Goal: Navigation & Orientation: Understand site structure

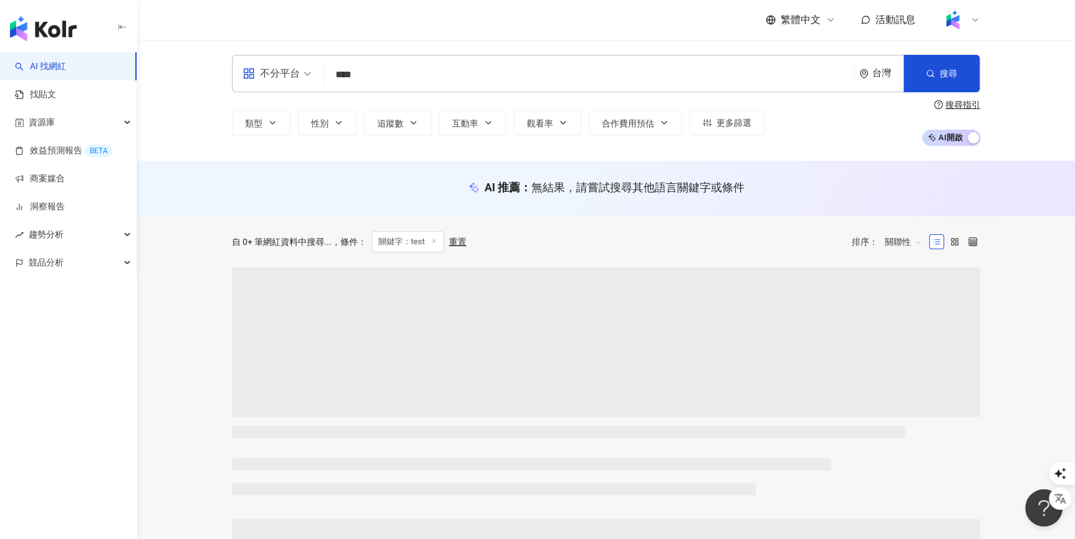
click at [623, 26] on img at bounding box center [953, 20] width 24 height 24
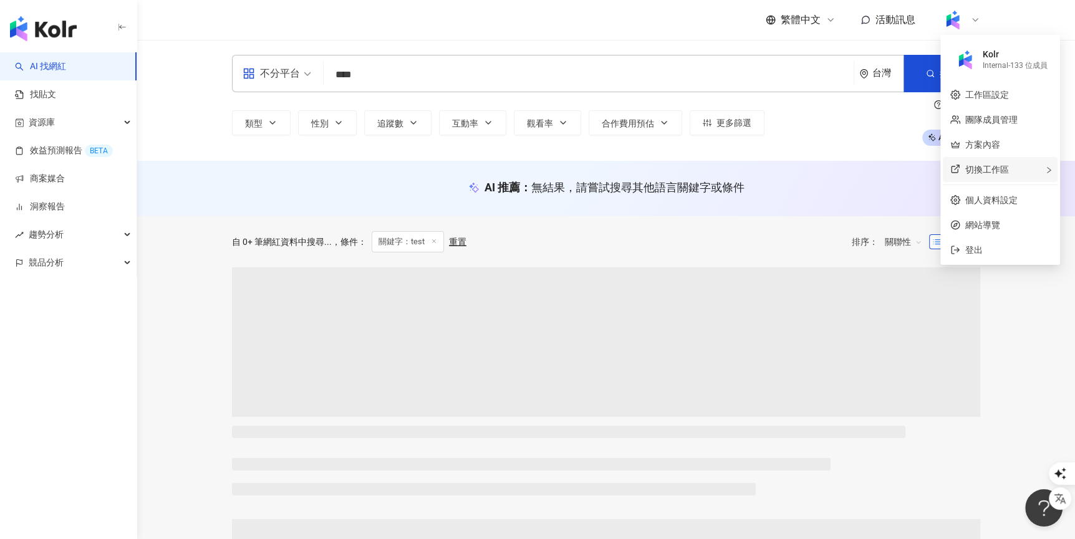
click at [623, 173] on span "切換工作區" at bounding box center [987, 170] width 44 height 10
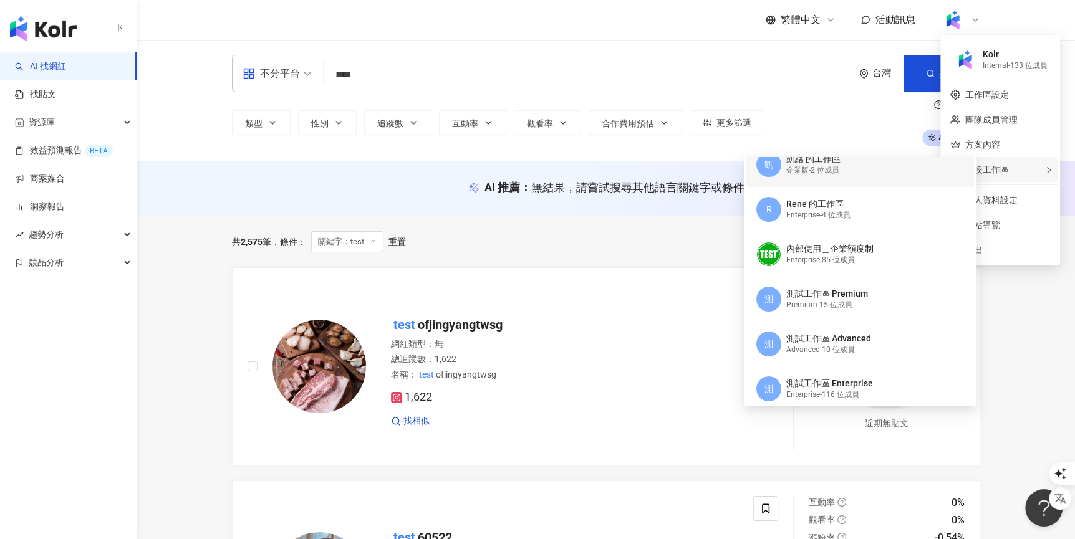
scroll to position [75, 0]
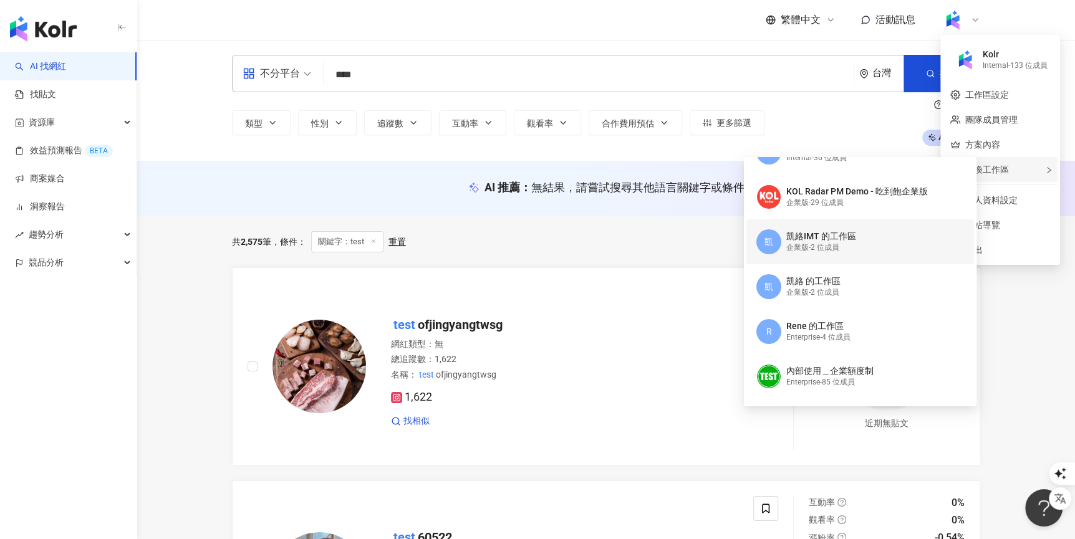
click at [623, 243] on div "企業版 - 2 位成員" at bounding box center [821, 248] width 70 height 11
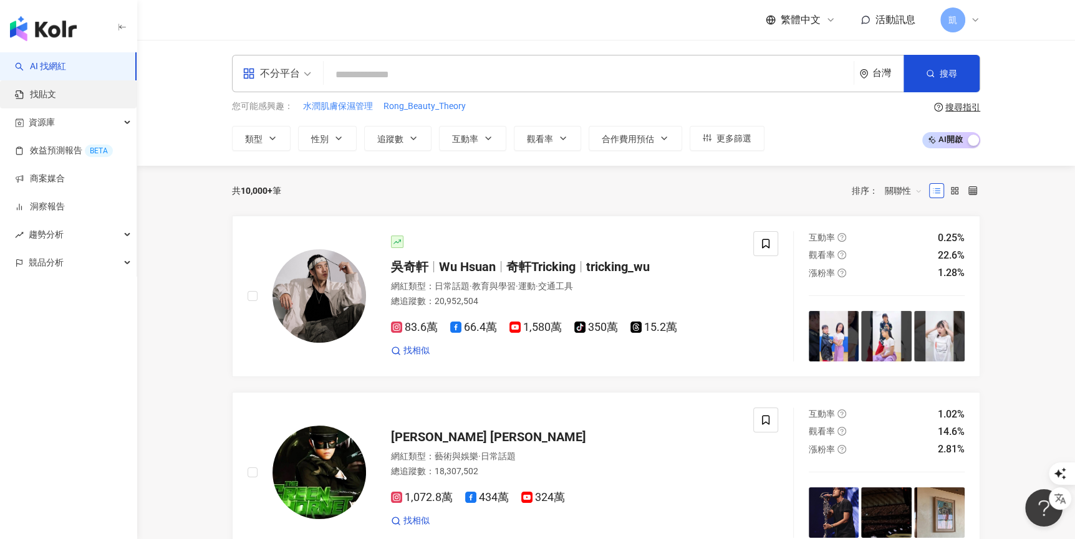
click at [54, 95] on link "找貼文" at bounding box center [35, 95] width 41 height 12
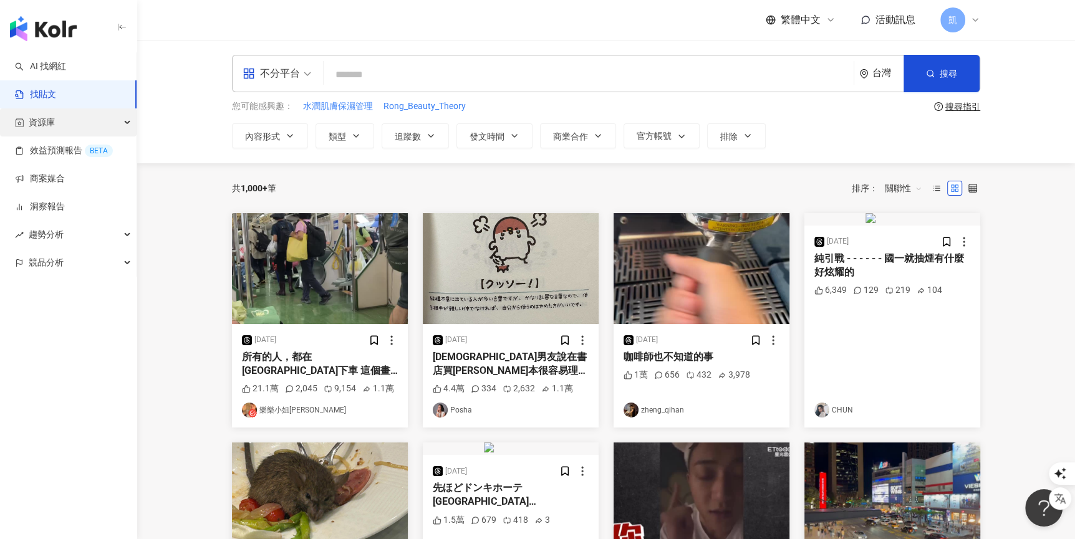
click at [72, 127] on div "資源庫" at bounding box center [68, 122] width 137 height 28
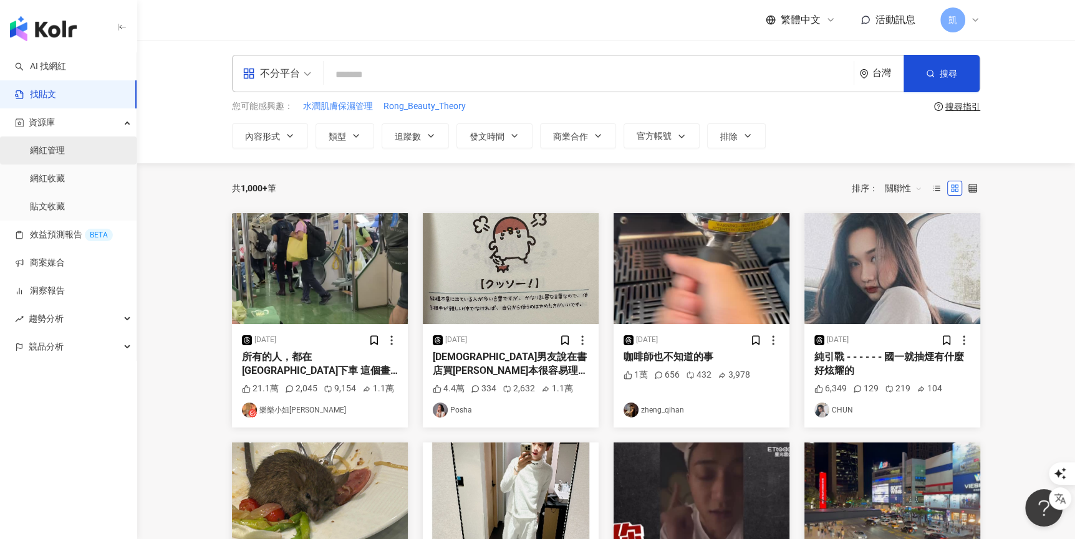
click at [65, 157] on link "網紅管理" at bounding box center [47, 151] width 35 height 12
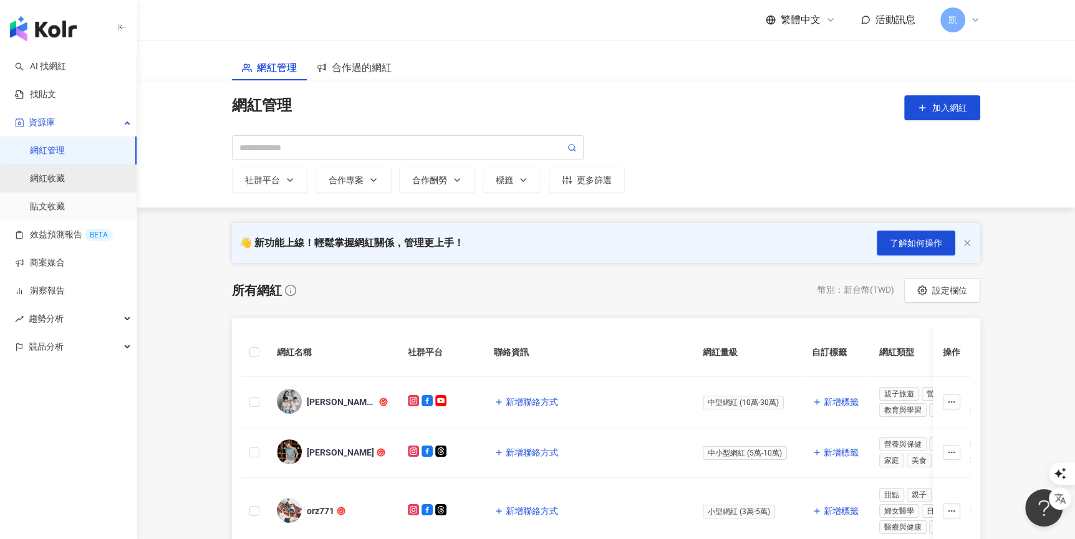
click at [65, 181] on link "網紅收藏" at bounding box center [47, 179] width 35 height 12
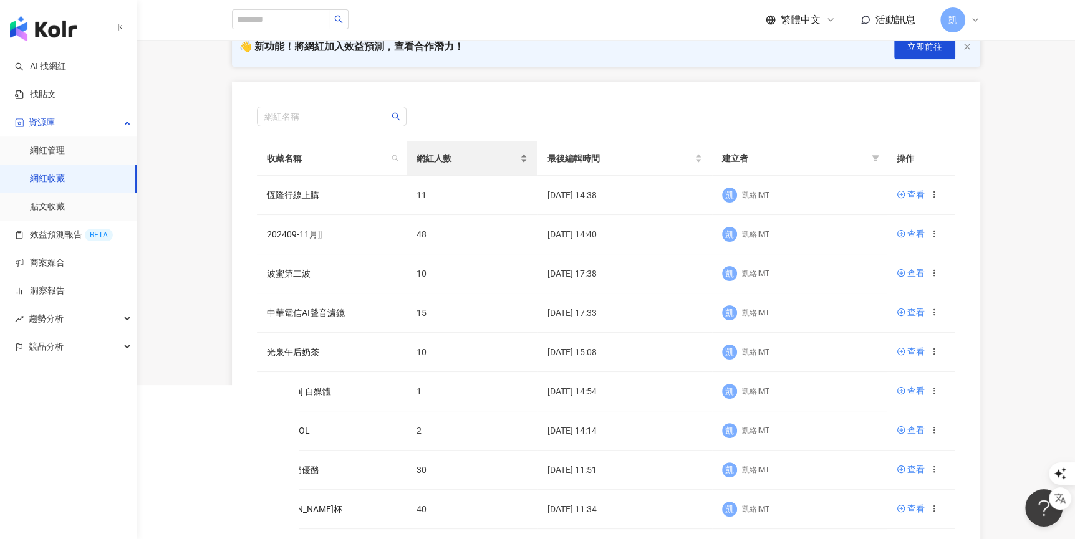
scroll to position [383, 0]
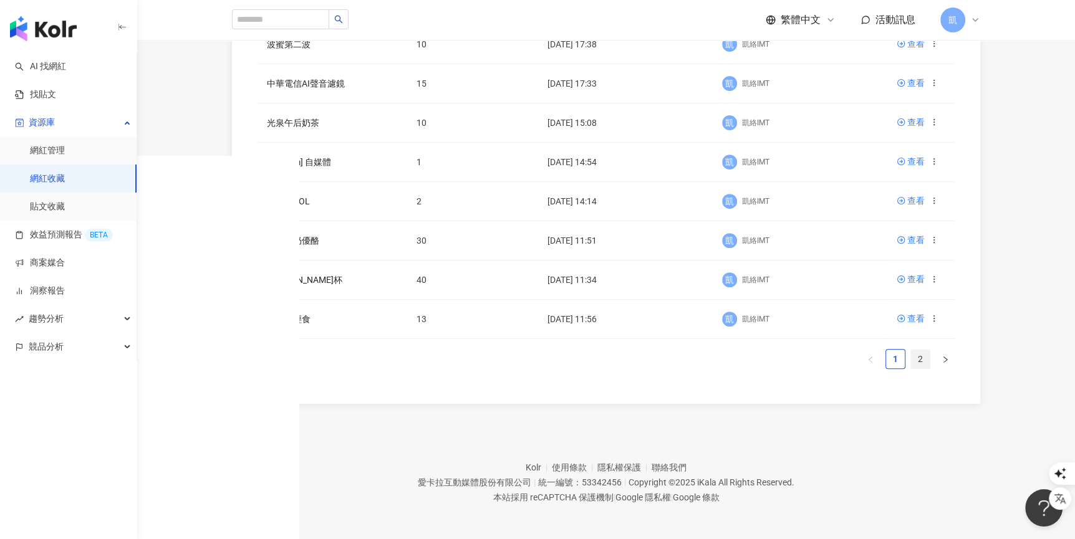
click at [623, 355] on link "2" at bounding box center [920, 359] width 19 height 19
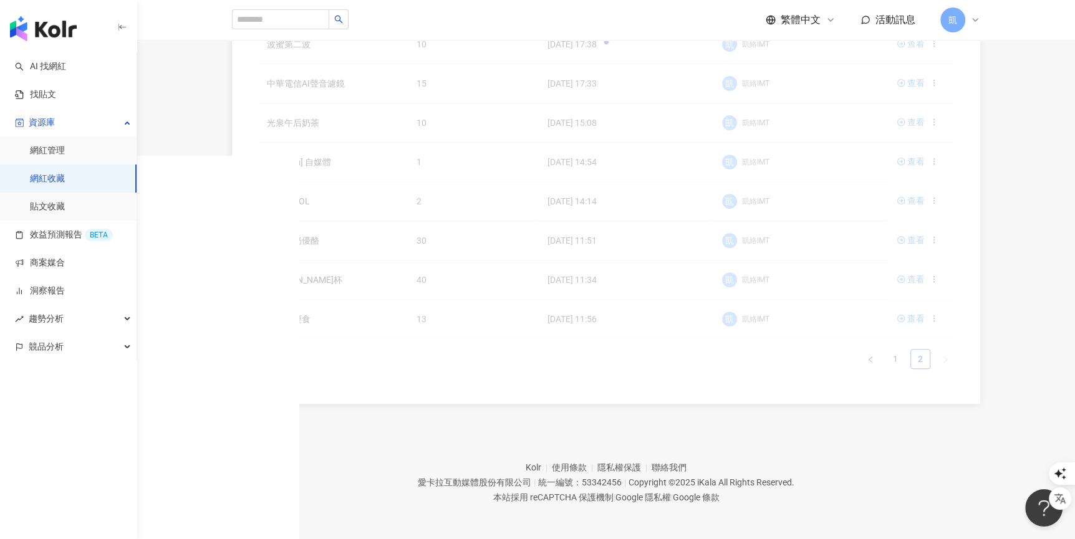
scroll to position [306, 0]
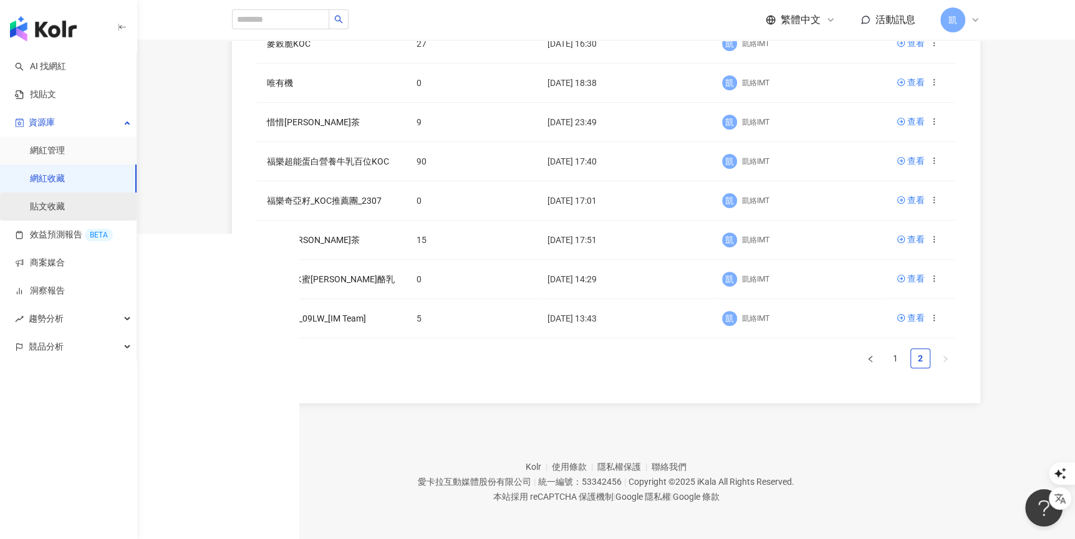
click at [52, 201] on link "貼文收藏" at bounding box center [47, 207] width 35 height 12
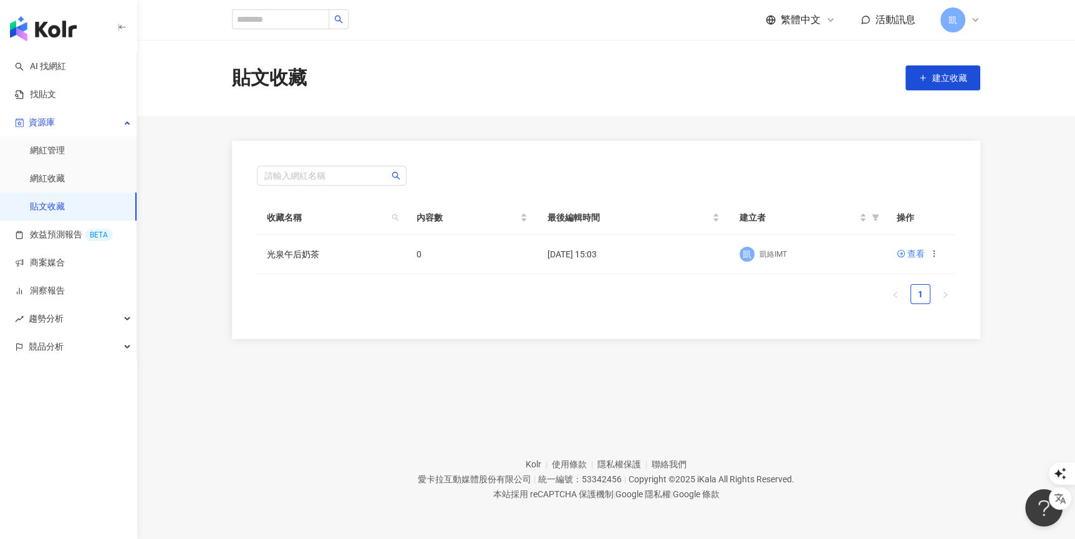
click at [623, 26] on div "凱" at bounding box center [960, 19] width 40 height 25
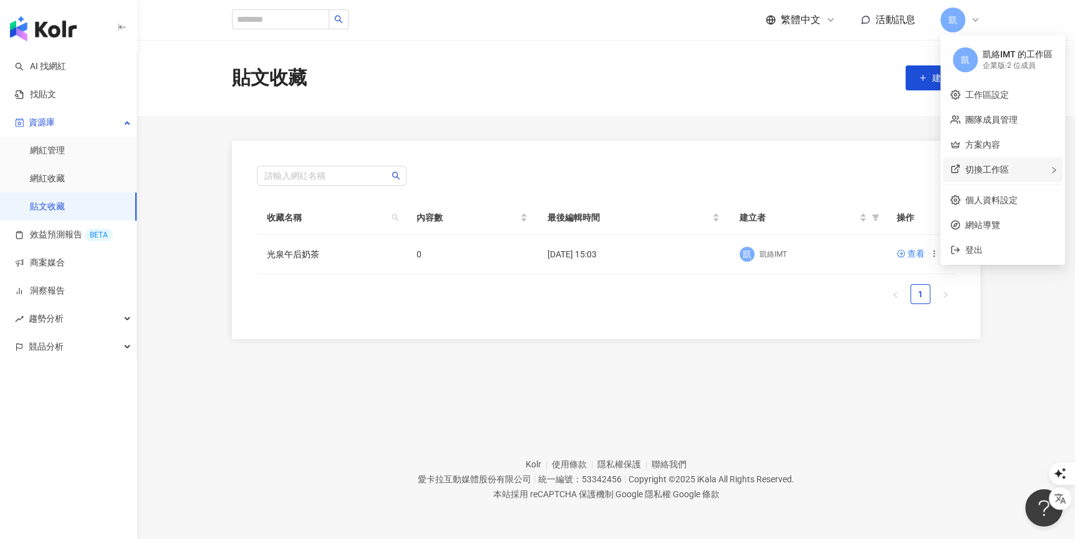
click at [623, 178] on div "切換工作區" at bounding box center [1003, 169] width 120 height 25
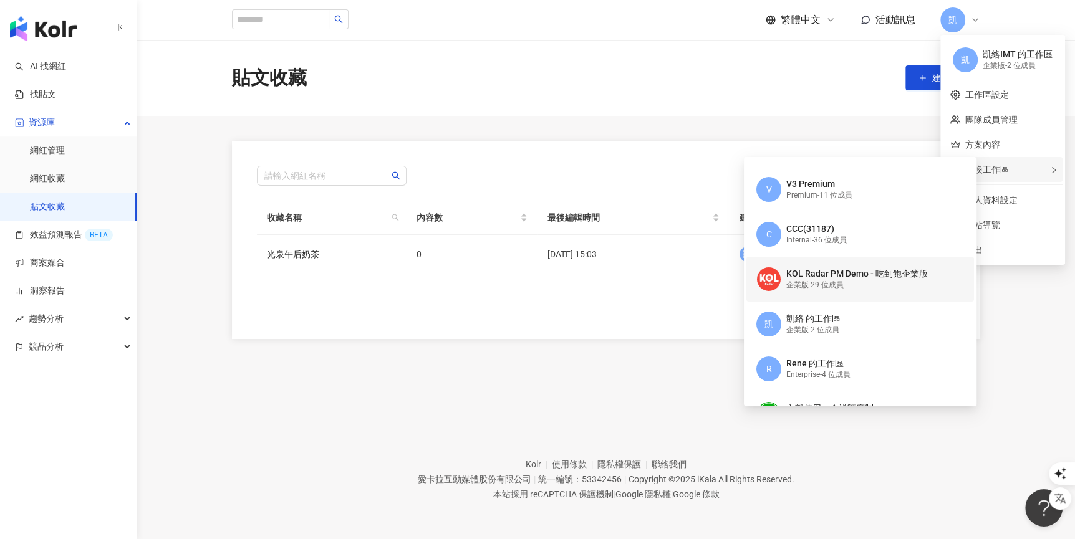
scroll to position [63, 0]
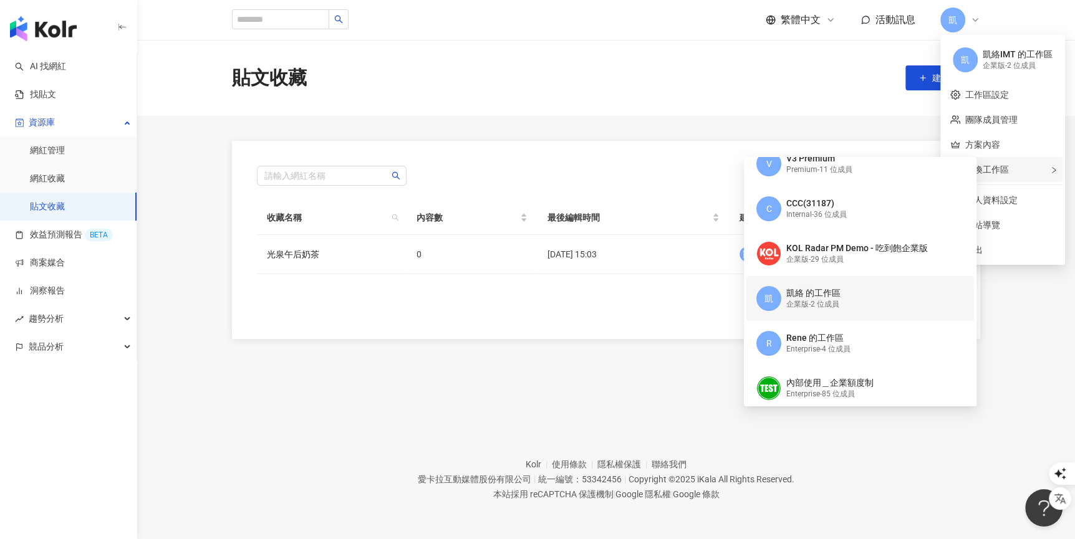
click at [623, 301] on div "企業版 - 2 位成員" at bounding box center [813, 304] width 54 height 11
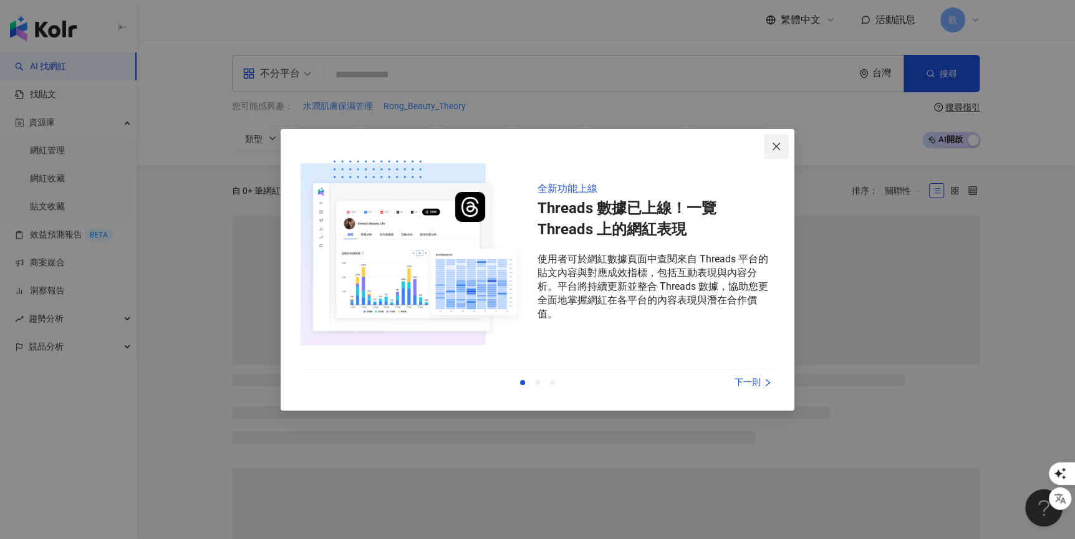
click at [623, 145] on icon "close" at bounding box center [776, 147] width 10 height 10
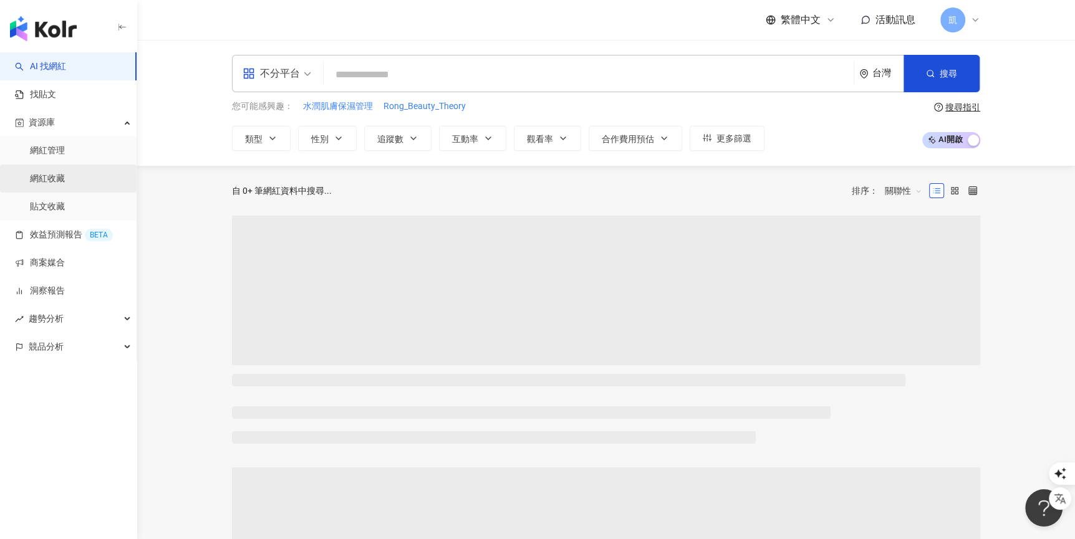
click at [64, 183] on link "網紅收藏" at bounding box center [47, 179] width 35 height 12
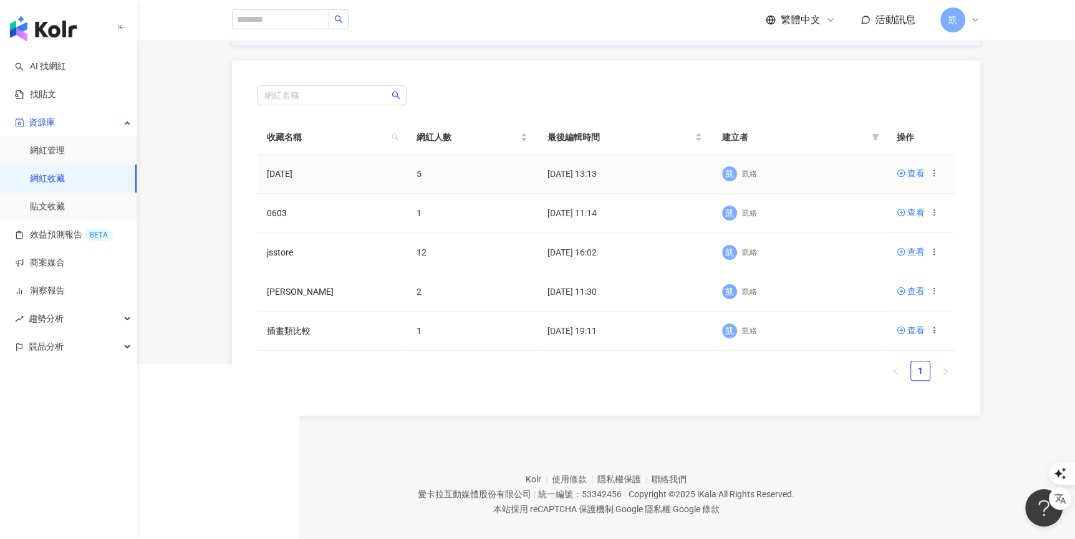
scroll to position [188, 0]
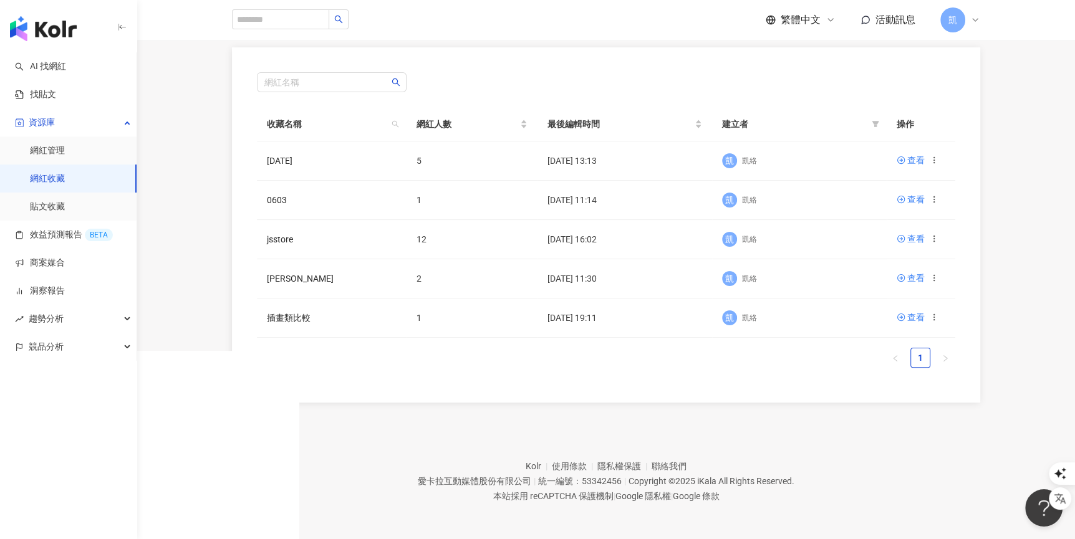
click at [623, 21] on icon at bounding box center [975, 20] width 5 height 2
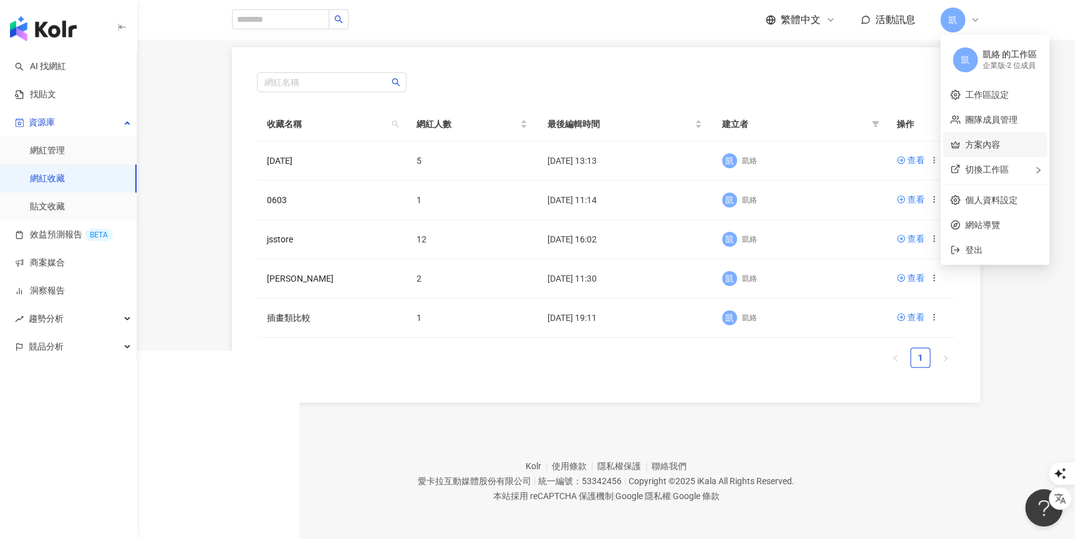
click at [623, 140] on link "方案內容" at bounding box center [982, 145] width 35 height 10
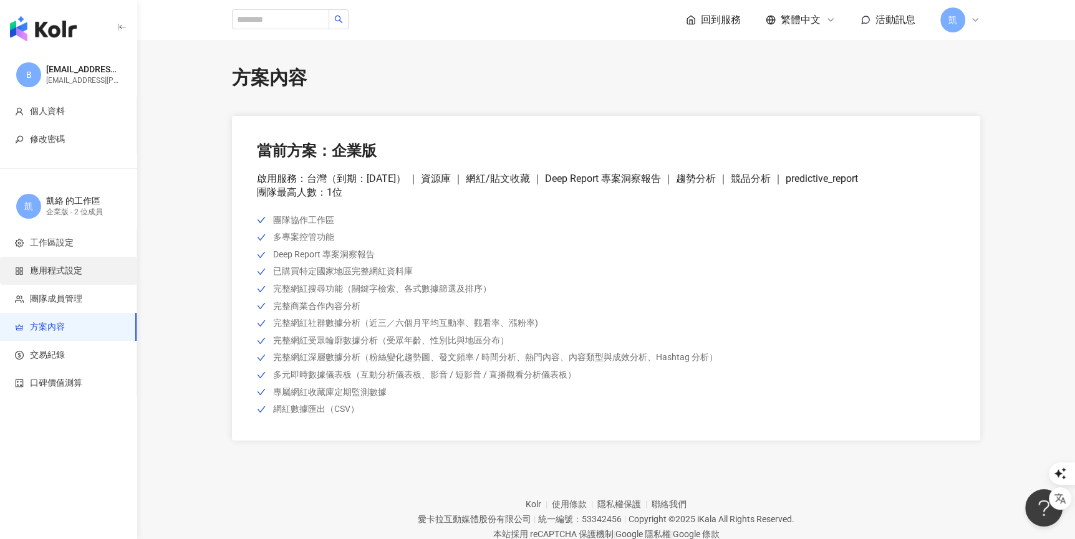
click at [69, 273] on span "應用程式設定" at bounding box center [56, 271] width 52 height 12
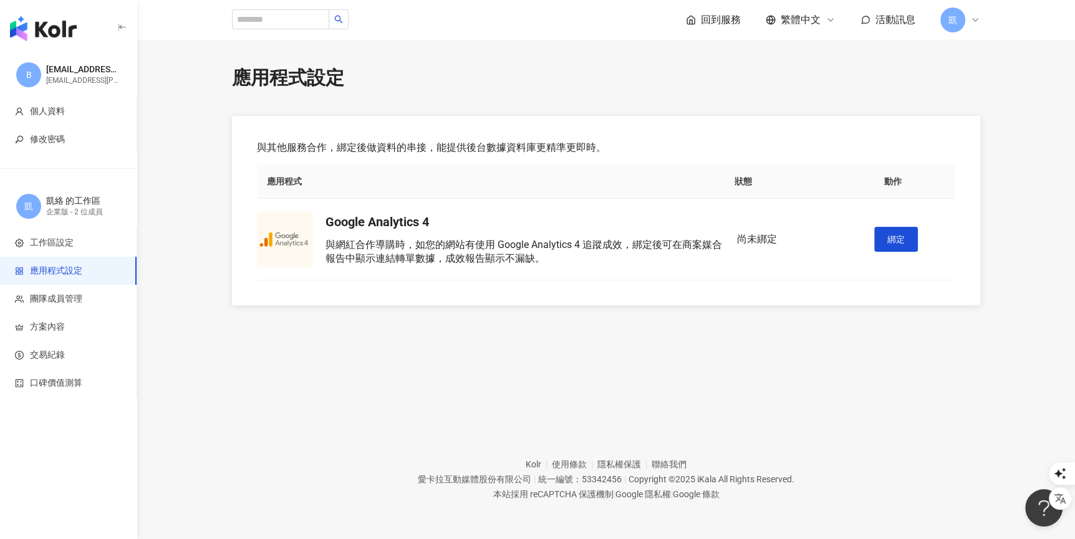
click at [47, 33] on img "button" at bounding box center [43, 28] width 67 height 25
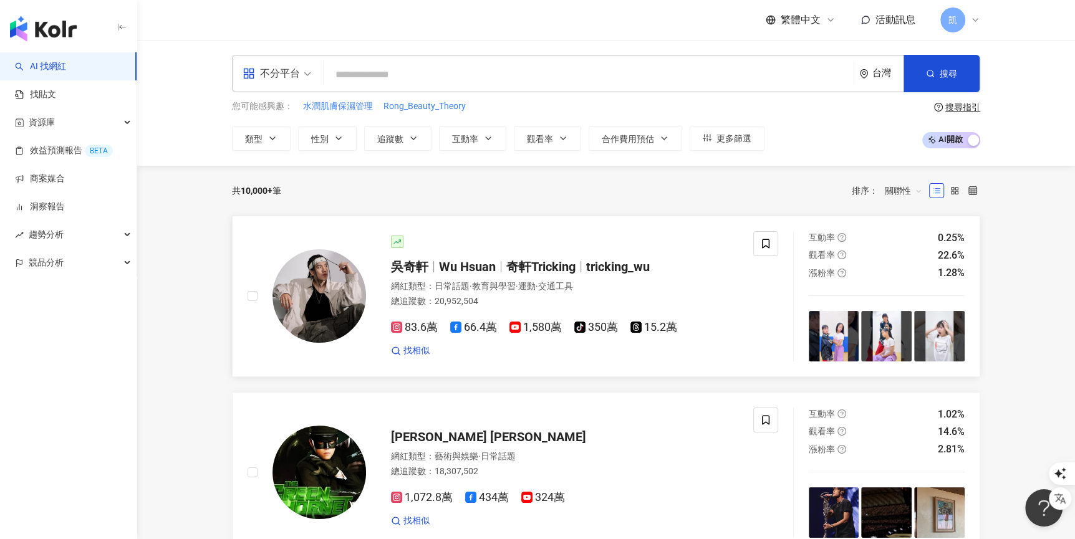
click at [599, 296] on div "總追蹤數 ： 20,952,504" at bounding box center [564, 302] width 347 height 12
click at [623, 21] on div "凱" at bounding box center [960, 19] width 40 height 25
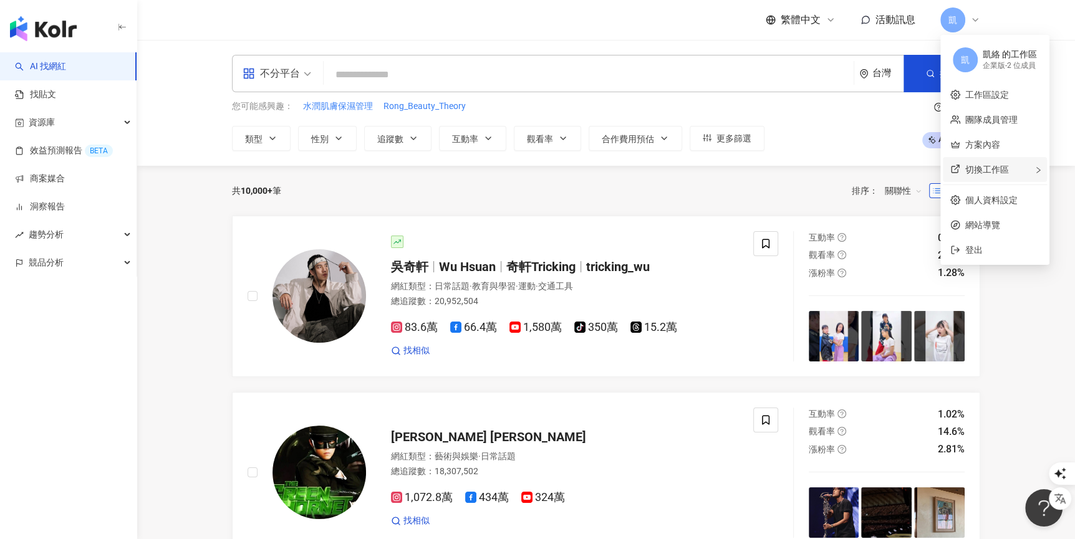
click at [623, 176] on div "切換工作區" at bounding box center [995, 169] width 104 height 25
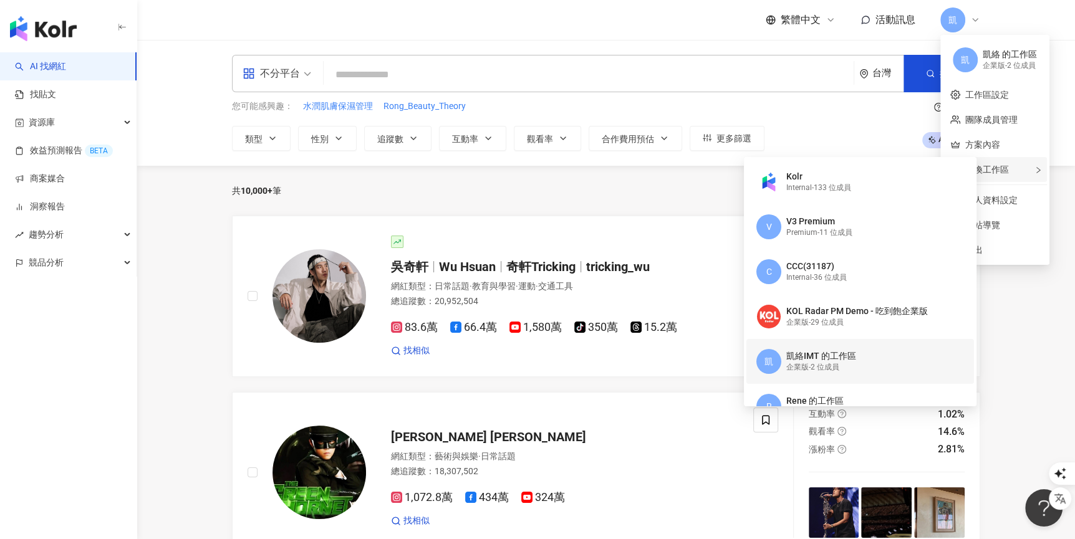
click at [623, 373] on div "凱絡IMT 的工作區 企業版 - 2 位成員" at bounding box center [821, 361] width 70 height 25
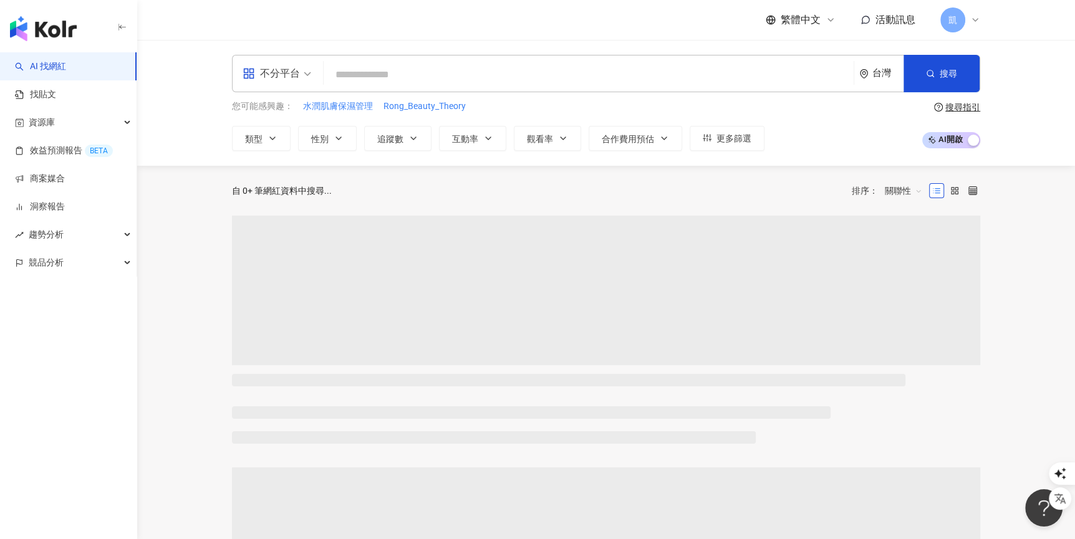
click at [623, 31] on span "凱" at bounding box center [952, 19] width 25 height 25
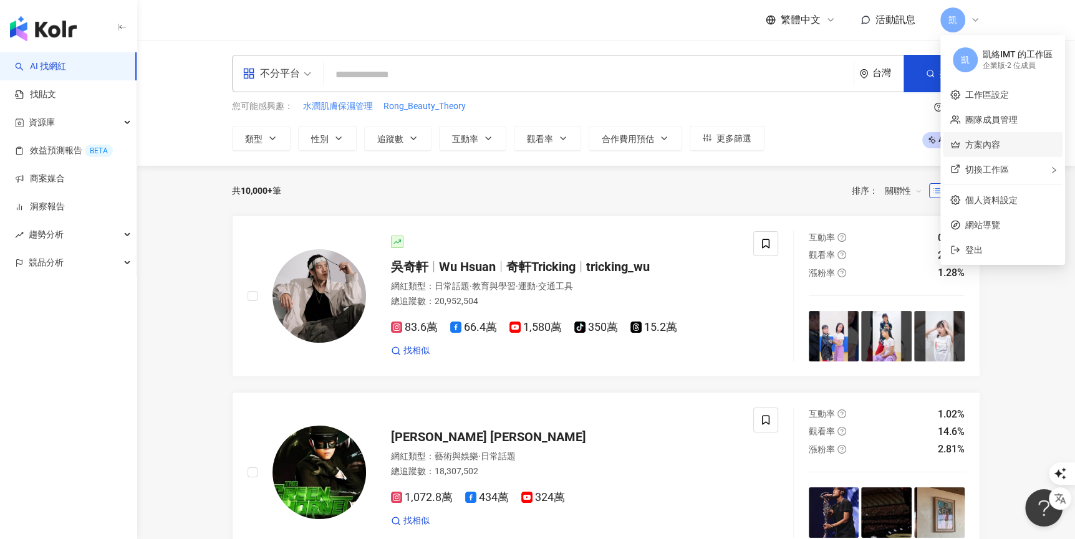
click at [623, 147] on link "方案內容" at bounding box center [982, 145] width 35 height 10
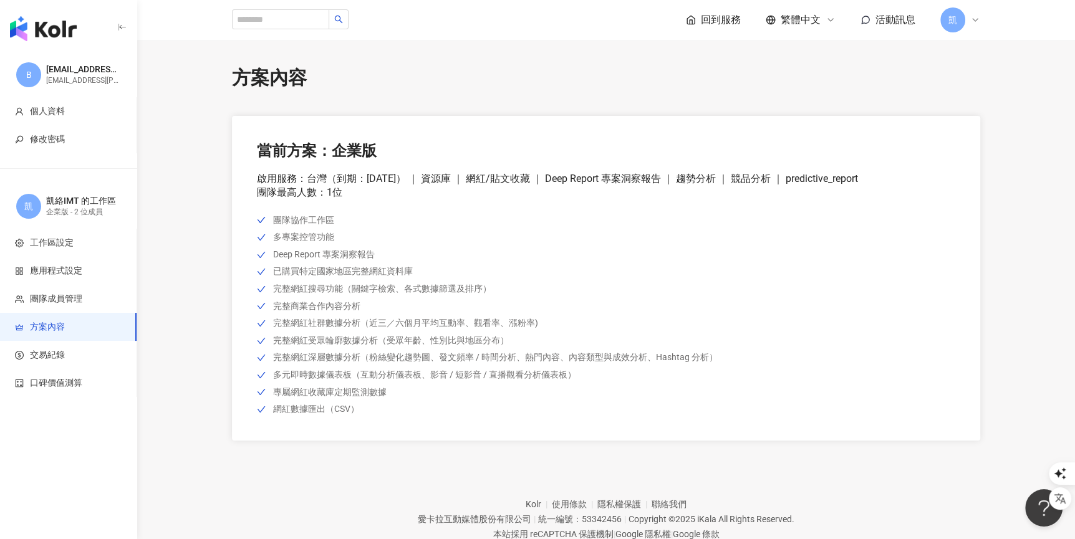
click at [42, 21] on img "button" at bounding box center [43, 28] width 67 height 25
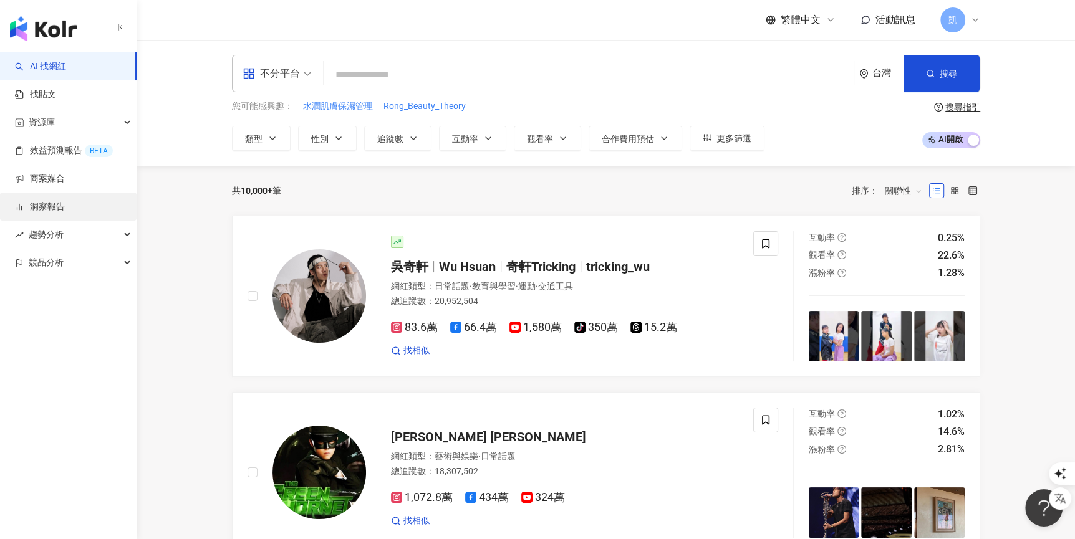
click at [53, 213] on link "洞察報告" at bounding box center [40, 207] width 50 height 12
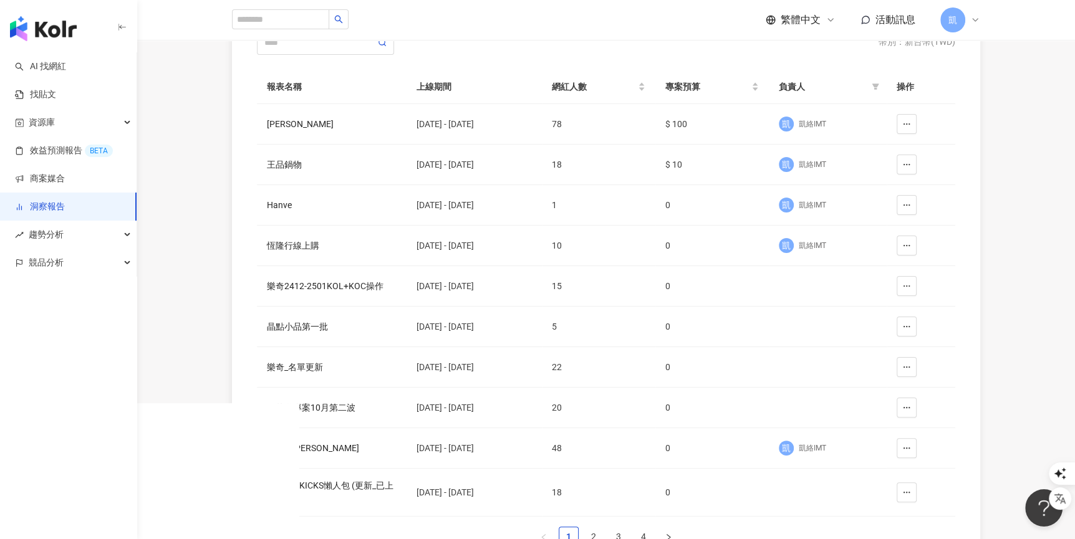
scroll to position [138, 0]
click at [623, 21] on icon at bounding box center [975, 20] width 5 height 2
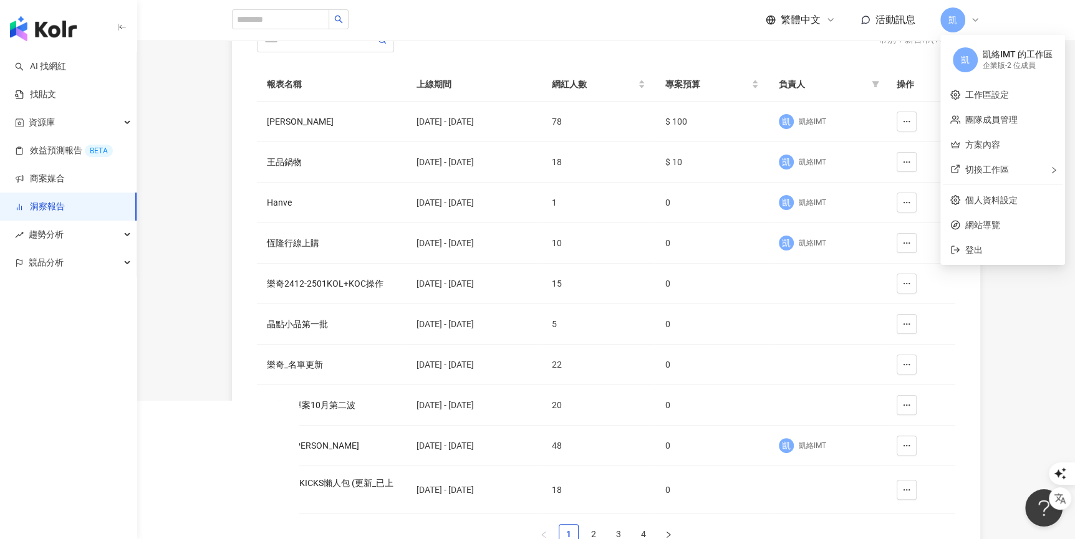
click at [623, 17] on div "凱" at bounding box center [960, 19] width 40 height 25
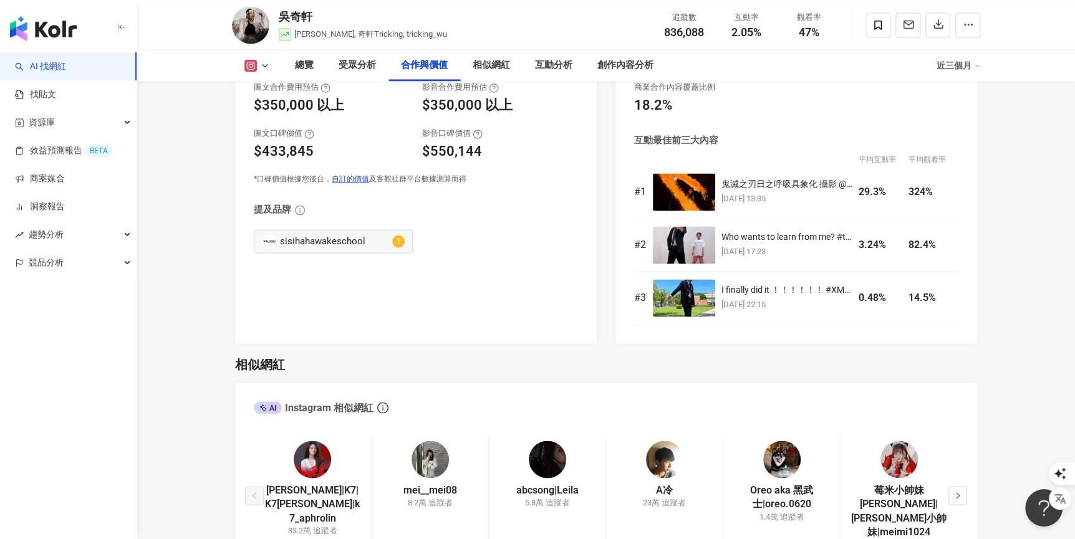
scroll to position [1771, 0]
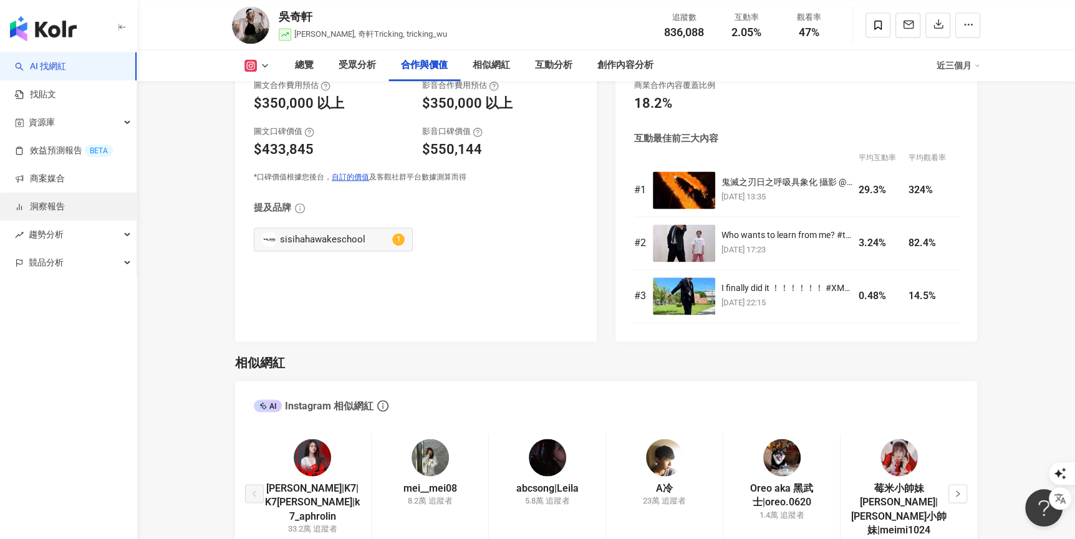
click at [63, 201] on link "洞察報告" at bounding box center [40, 207] width 50 height 12
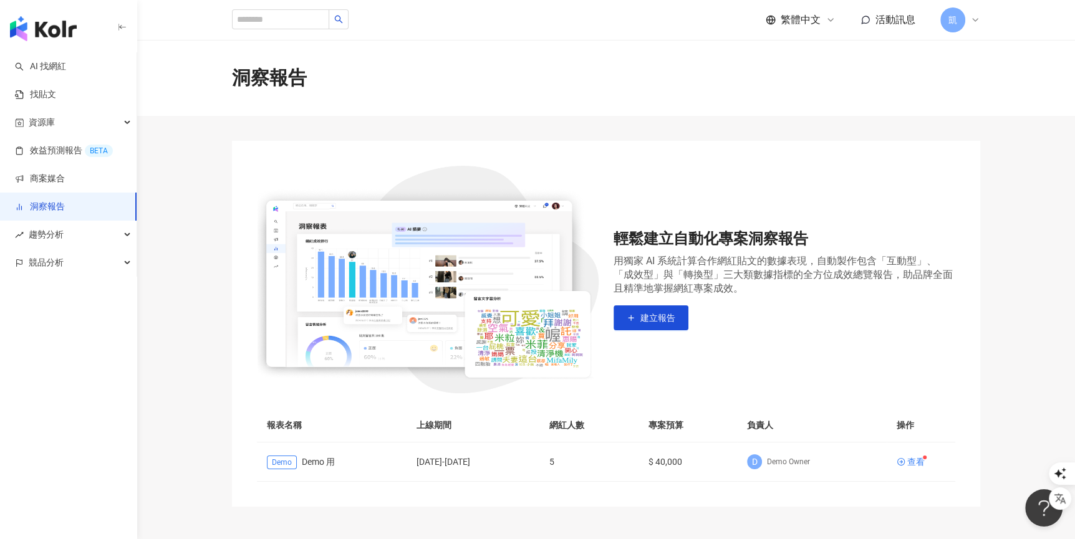
click at [970, 15] on icon at bounding box center [975, 20] width 10 height 10
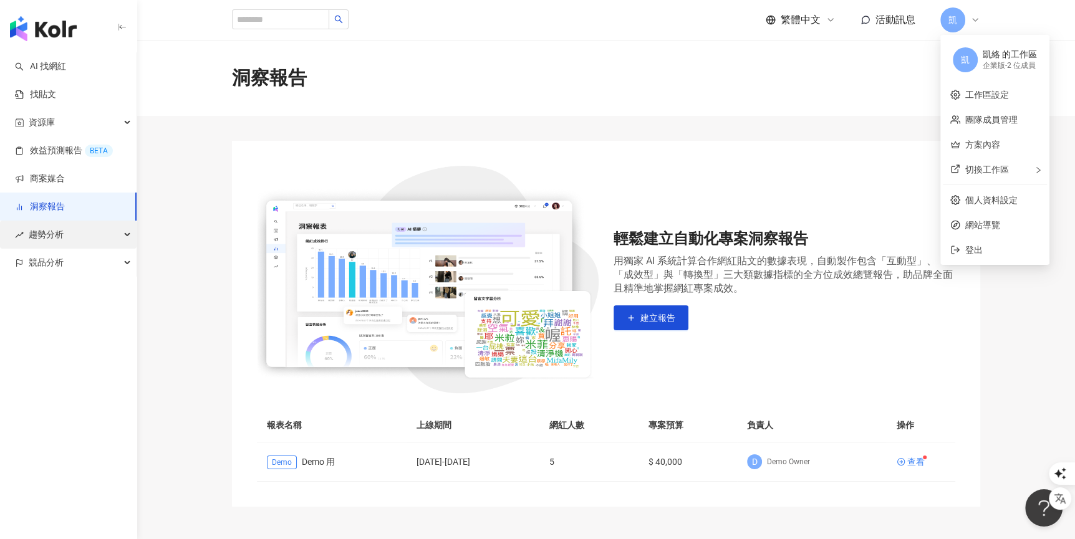
click at [69, 245] on div "趨勢分析" at bounding box center [68, 235] width 137 height 28
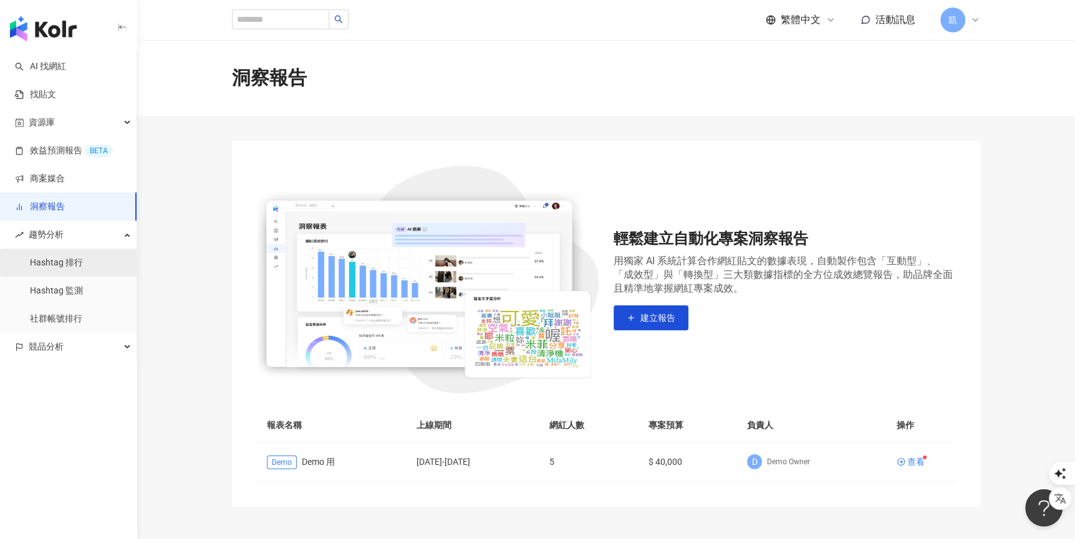
click at [70, 268] on link "Hashtag 排行" at bounding box center [56, 263] width 53 height 12
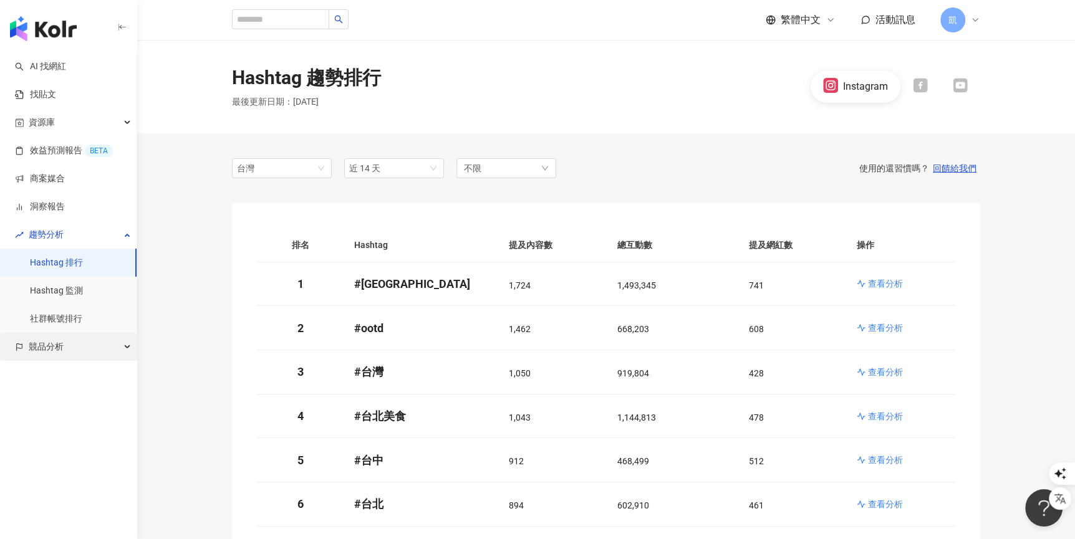
click at [62, 339] on span "競品分析" at bounding box center [46, 347] width 35 height 28
click at [86, 357] on div "競品分析" at bounding box center [68, 347] width 137 height 28
click at [65, 352] on div "競品分析" at bounding box center [68, 347] width 137 height 28
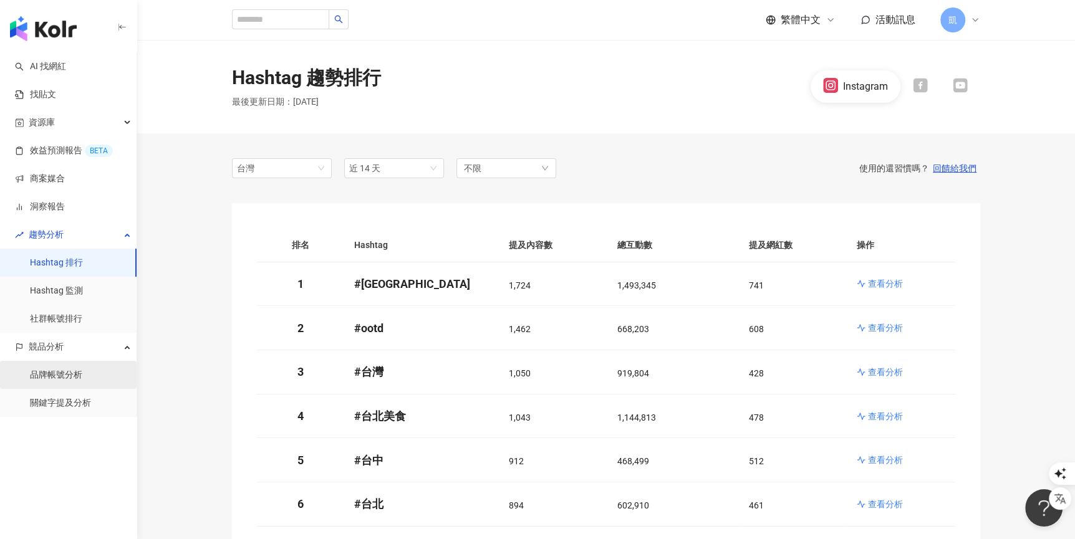
click at [72, 382] on link "品牌帳號分析" at bounding box center [56, 375] width 52 height 12
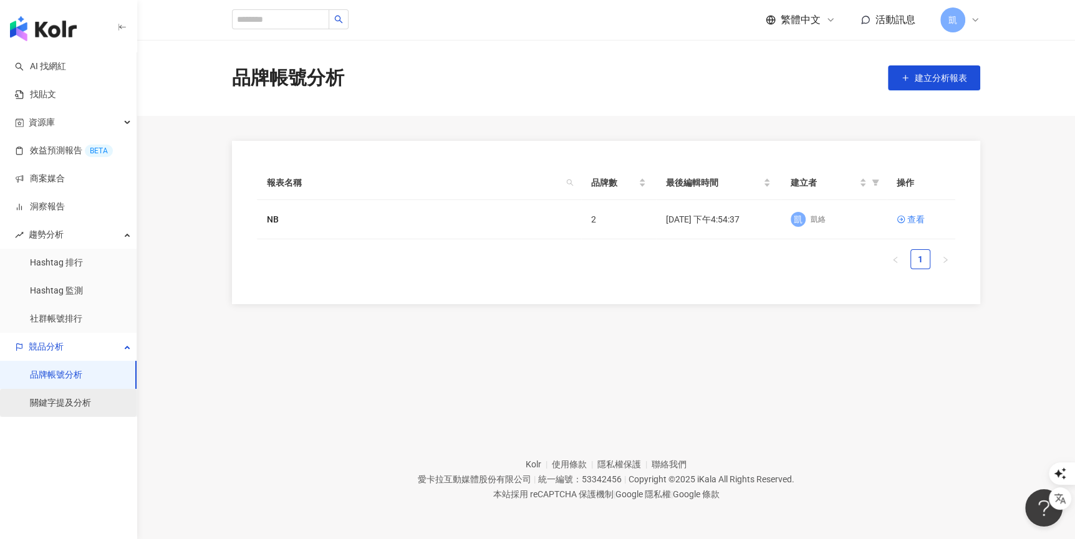
click at [69, 409] on link "關鍵字提及分析" at bounding box center [60, 403] width 61 height 12
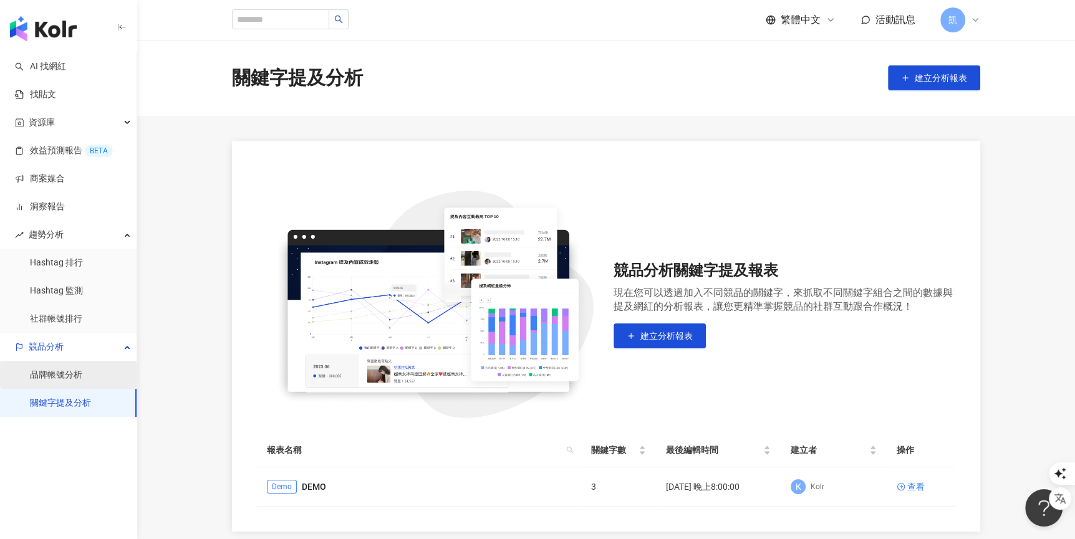
click at [62, 377] on link "品牌帳號分析" at bounding box center [56, 375] width 52 height 12
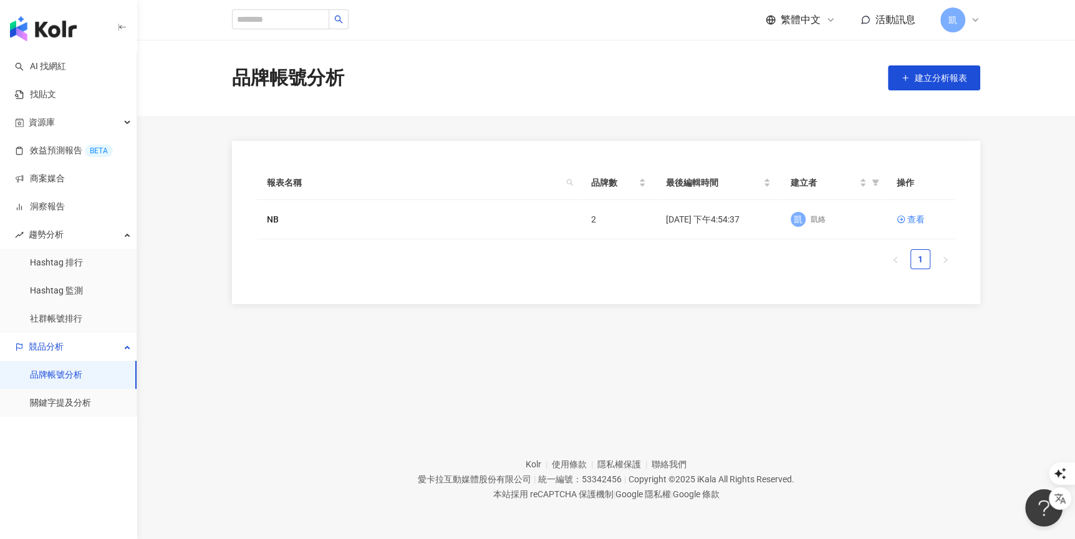
click at [960, 17] on span "凱" at bounding box center [952, 19] width 25 height 25
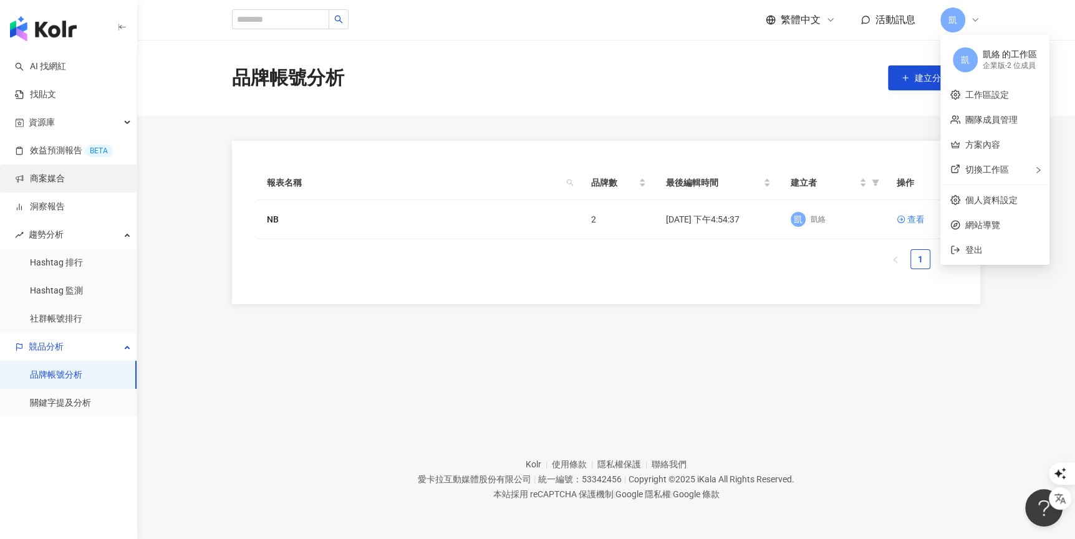
click at [59, 185] on link "商案媒合" at bounding box center [40, 179] width 50 height 12
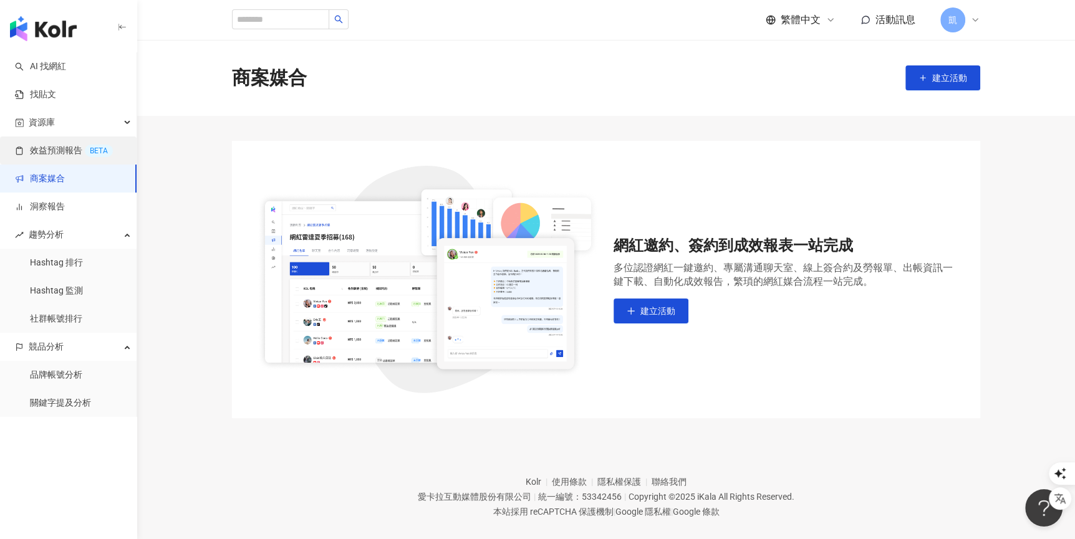
click at [79, 145] on link "效益預測報告 BETA" at bounding box center [64, 151] width 98 height 12
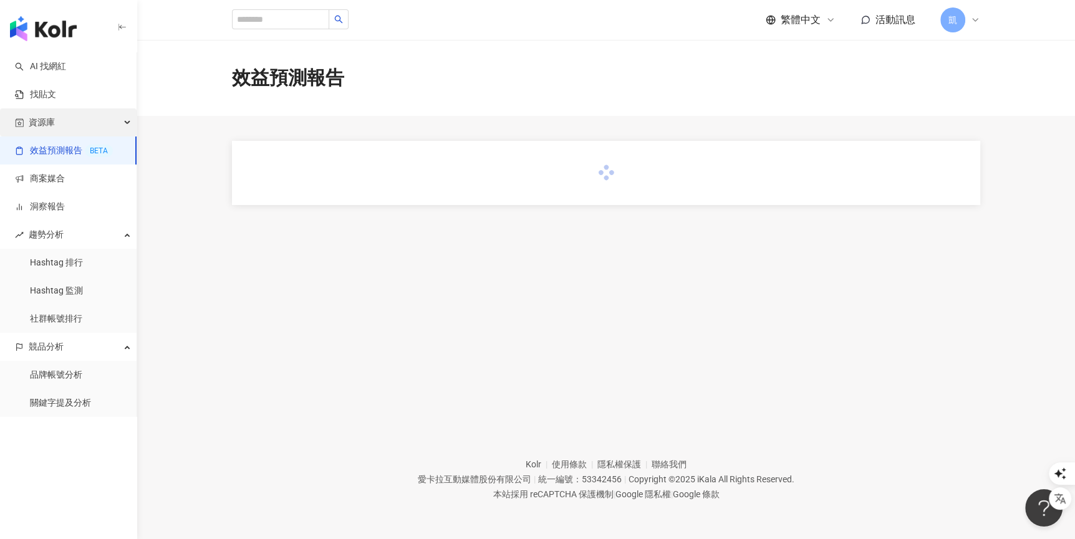
click at [78, 128] on div "資源庫" at bounding box center [68, 122] width 137 height 28
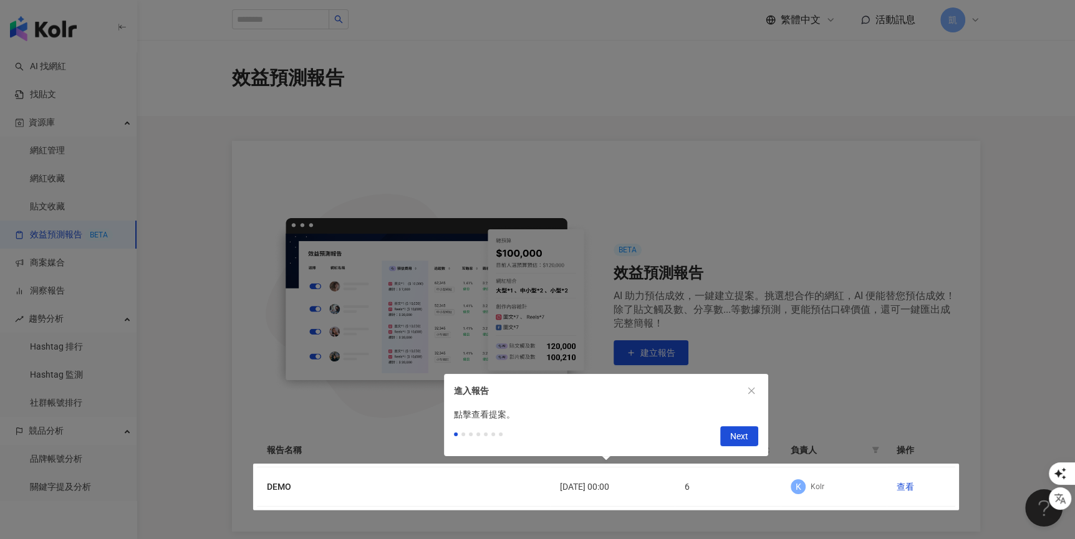
click at [89, 160] on div at bounding box center [537, 269] width 1075 height 539
click at [751, 390] on icon "close" at bounding box center [751, 391] width 7 height 7
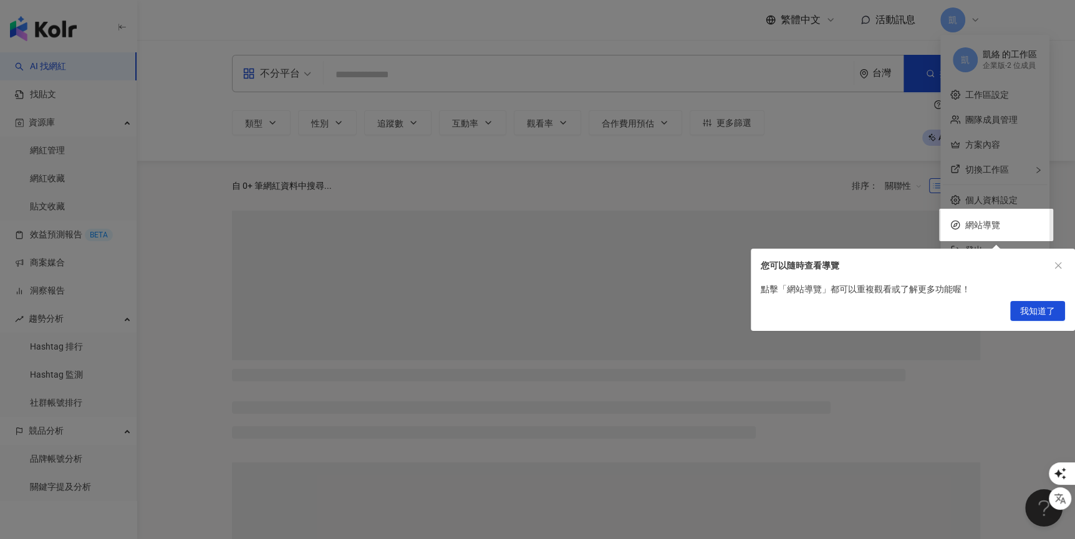
click at [71, 154] on div at bounding box center [537, 269] width 1075 height 539
click at [1056, 269] on icon "close" at bounding box center [1058, 265] width 9 height 9
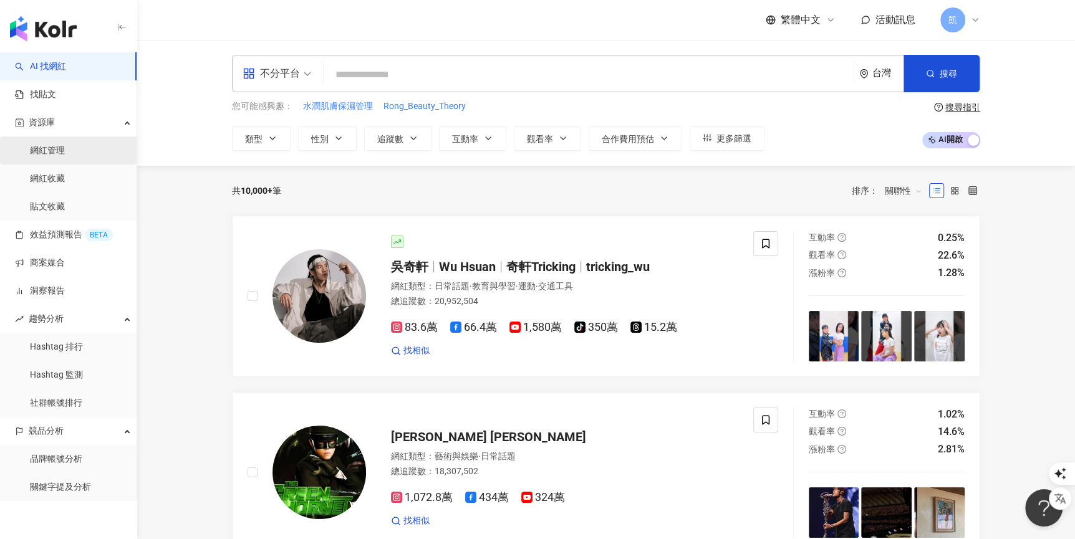
click at [55, 153] on link "網紅管理" at bounding box center [47, 151] width 35 height 12
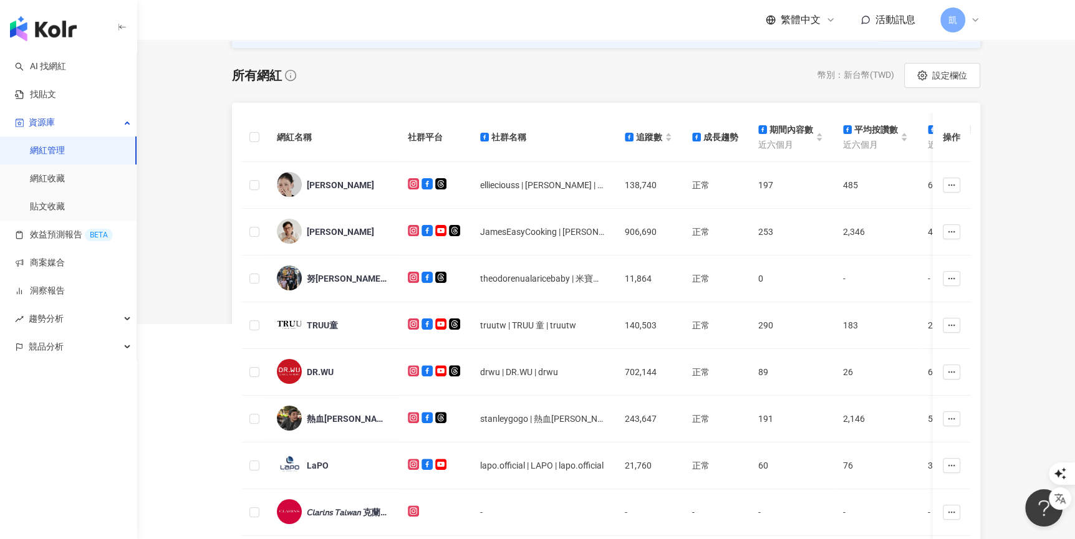
scroll to position [605, 0]
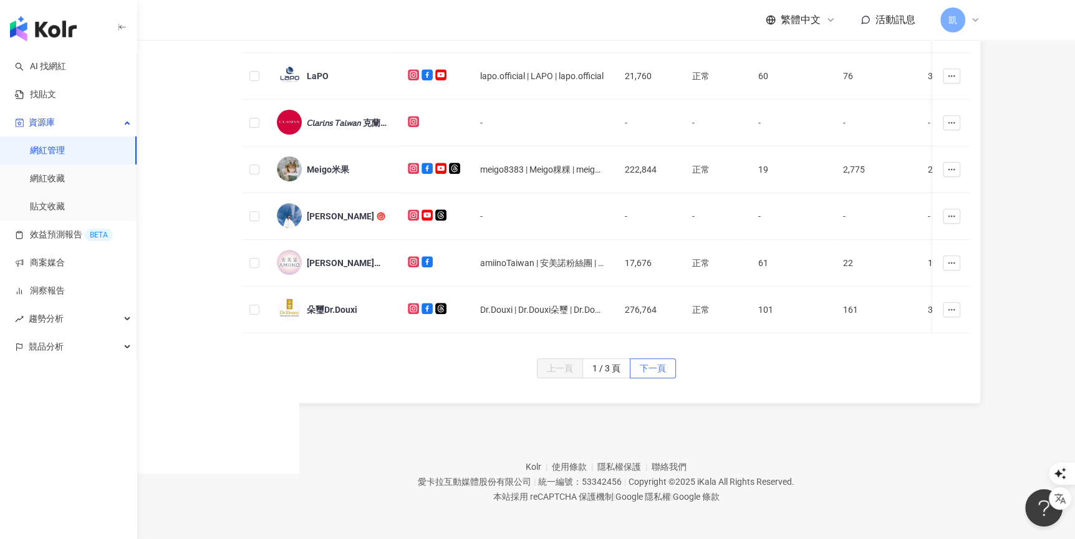
click at [647, 375] on span "下一頁" at bounding box center [653, 369] width 26 height 20
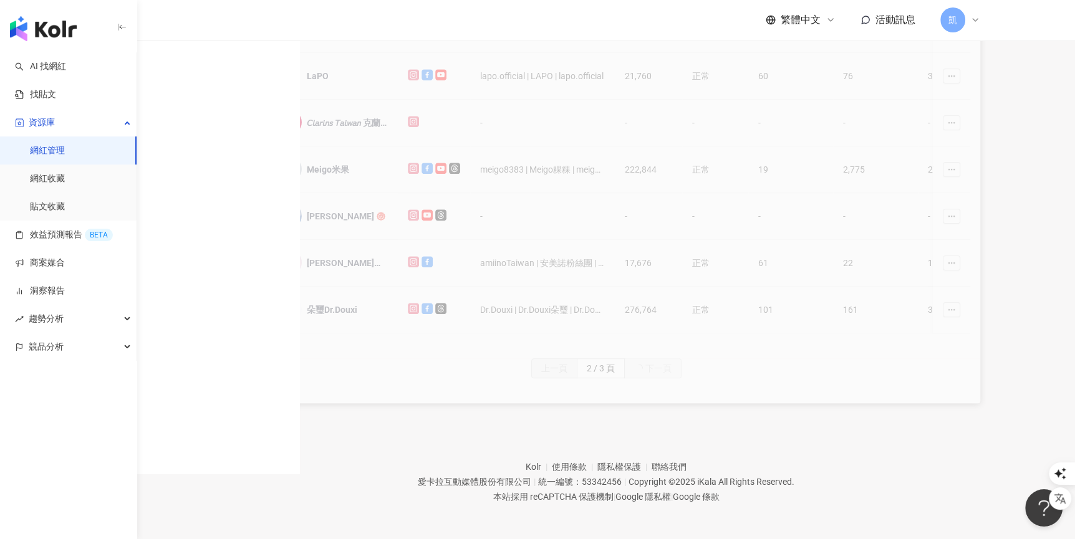
click at [648, 372] on div "網紅名稱 社群平台 社群名稱 追蹤數 成長趨勢 期間內容數 近六個月 平均按讚數 近六個月 平均留言數 近六個月 平均分享數 近六個月 平均互動數 近六個月 …" at bounding box center [606, 58] width 748 height 690
click at [946, 30] on span "凱" at bounding box center [952, 19] width 25 height 25
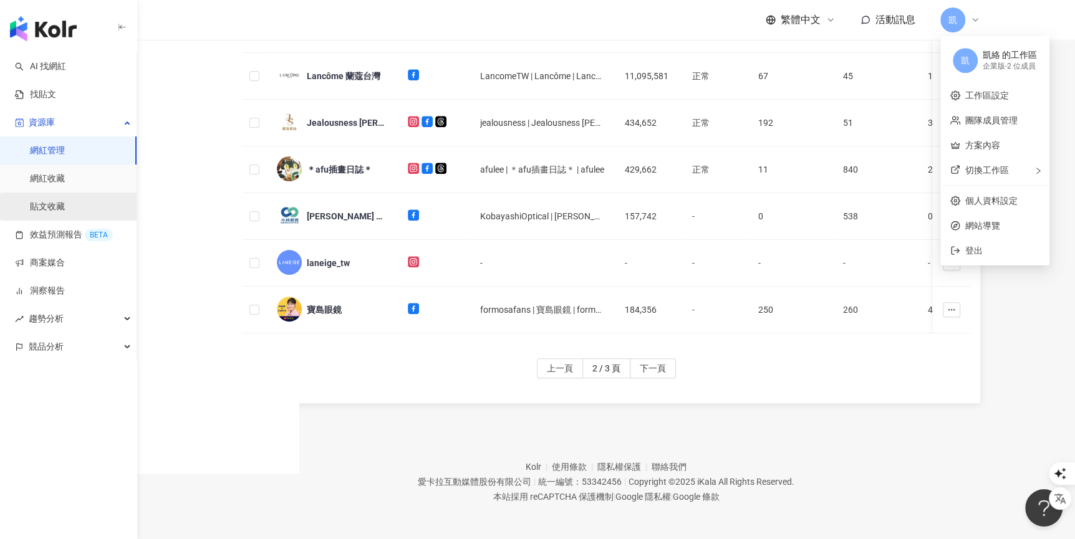
click at [65, 210] on link "貼文收藏" at bounding box center [47, 207] width 35 height 12
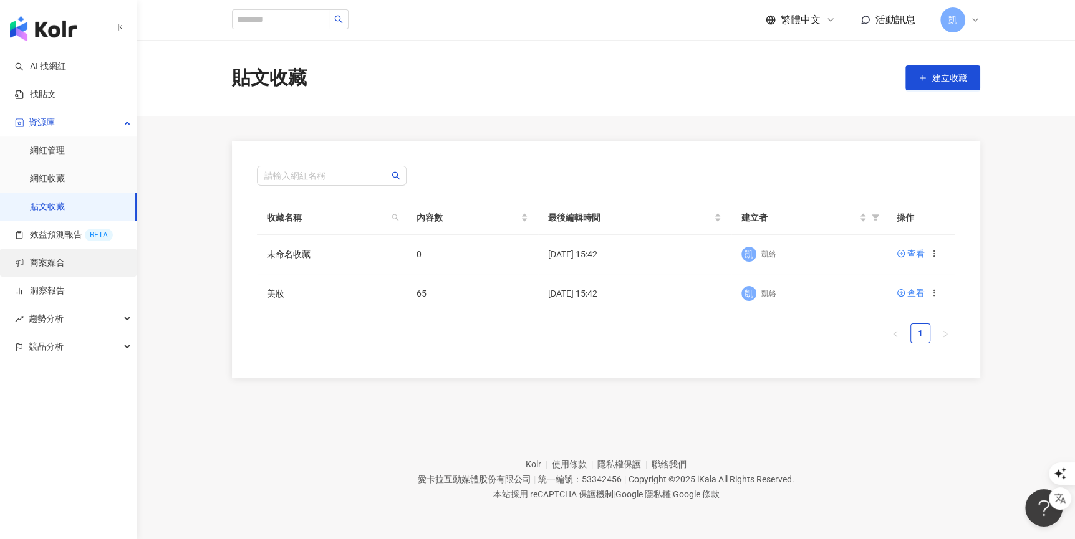
click at [65, 267] on link "商案媒合" at bounding box center [40, 263] width 50 height 12
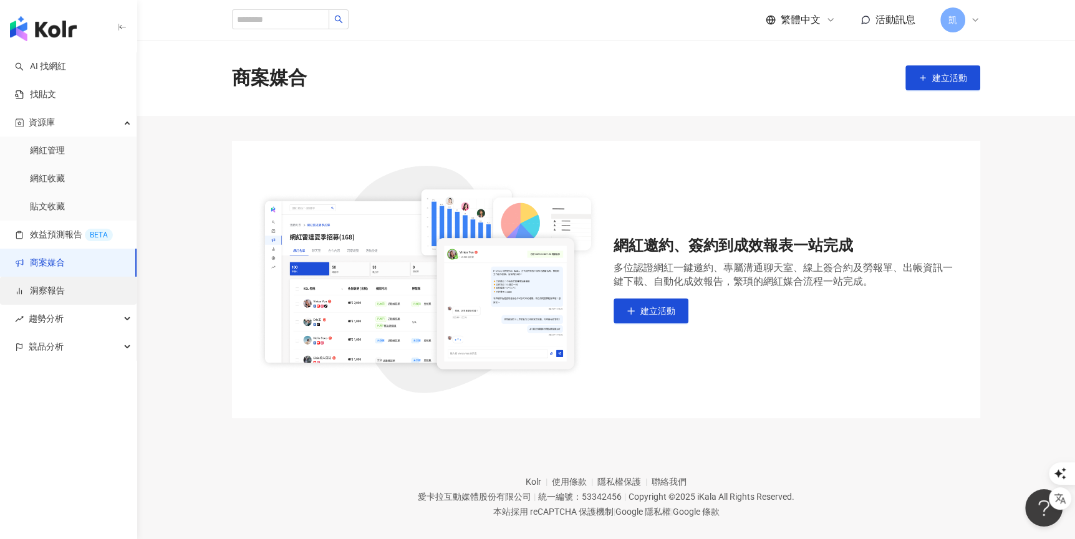
click at [65, 293] on link "洞察報告" at bounding box center [40, 291] width 50 height 12
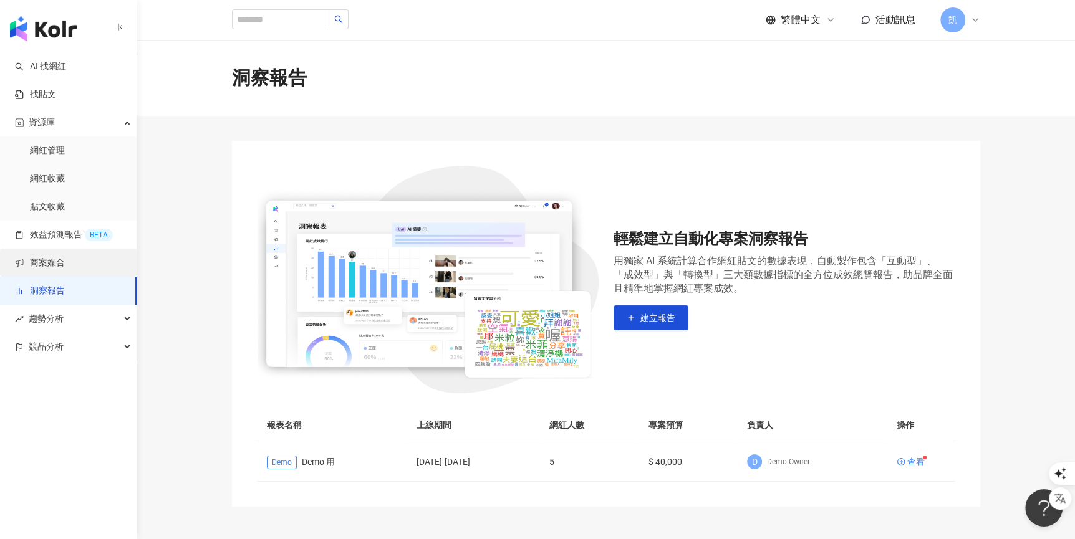
click at [52, 260] on link "商案媒合" at bounding box center [40, 263] width 50 height 12
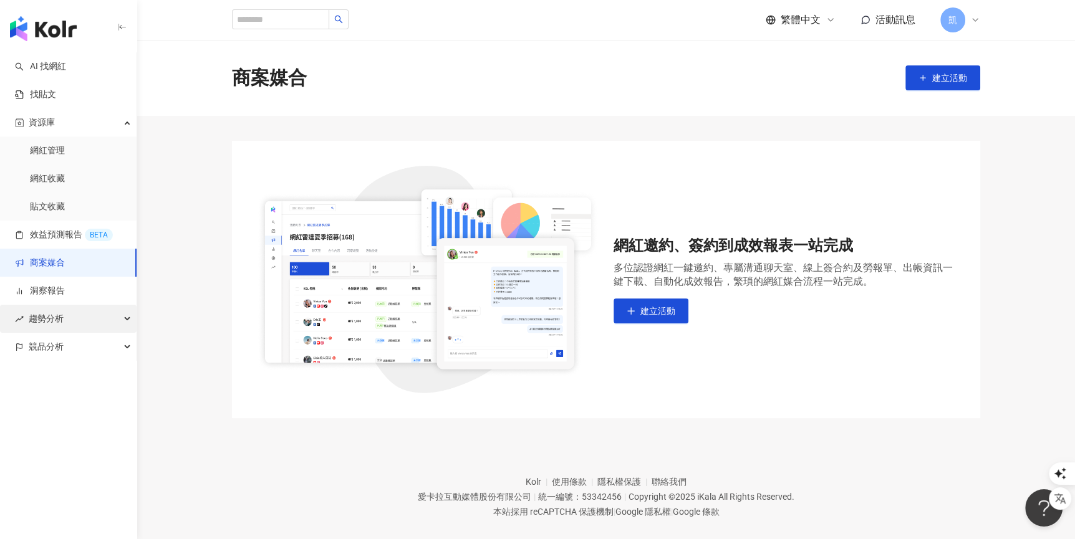
click at [55, 321] on span "趨勢分析" at bounding box center [46, 319] width 35 height 28
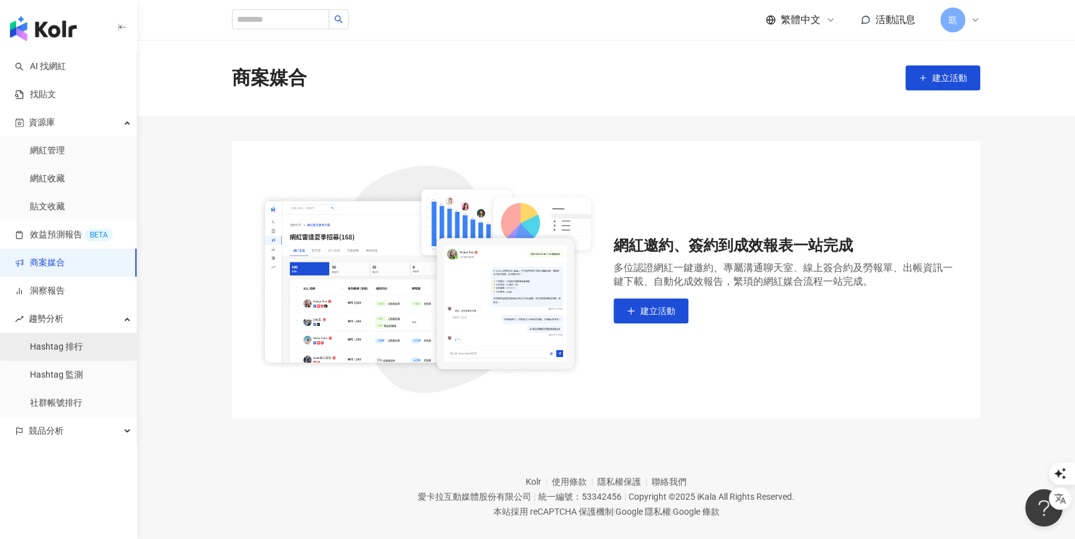
click at [61, 347] on link "Hashtag 排行" at bounding box center [56, 347] width 53 height 12
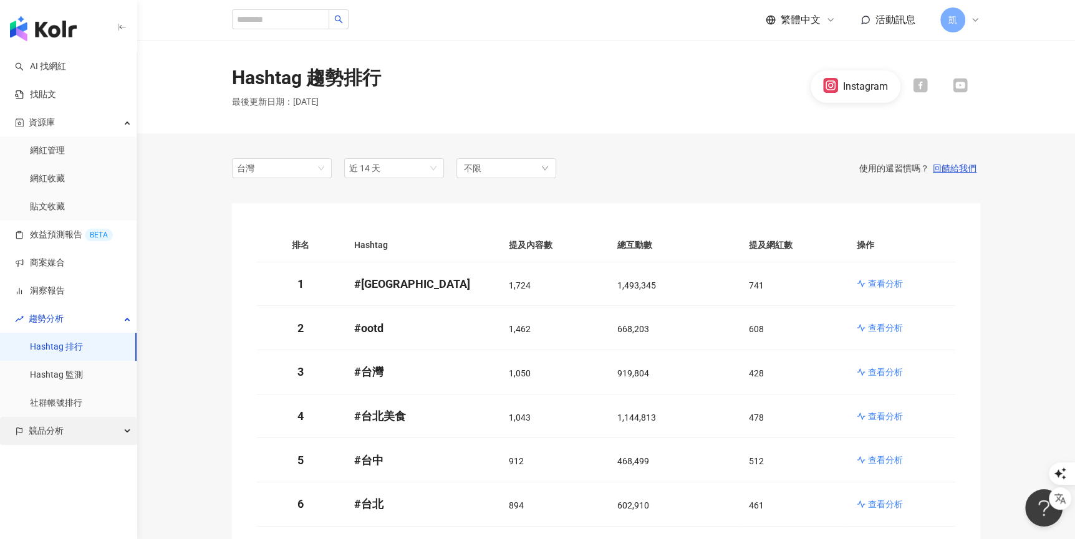
click at [54, 420] on span "競品分析" at bounding box center [46, 431] width 35 height 28
click at [81, 465] on link "品牌帳號分析" at bounding box center [56, 459] width 52 height 12
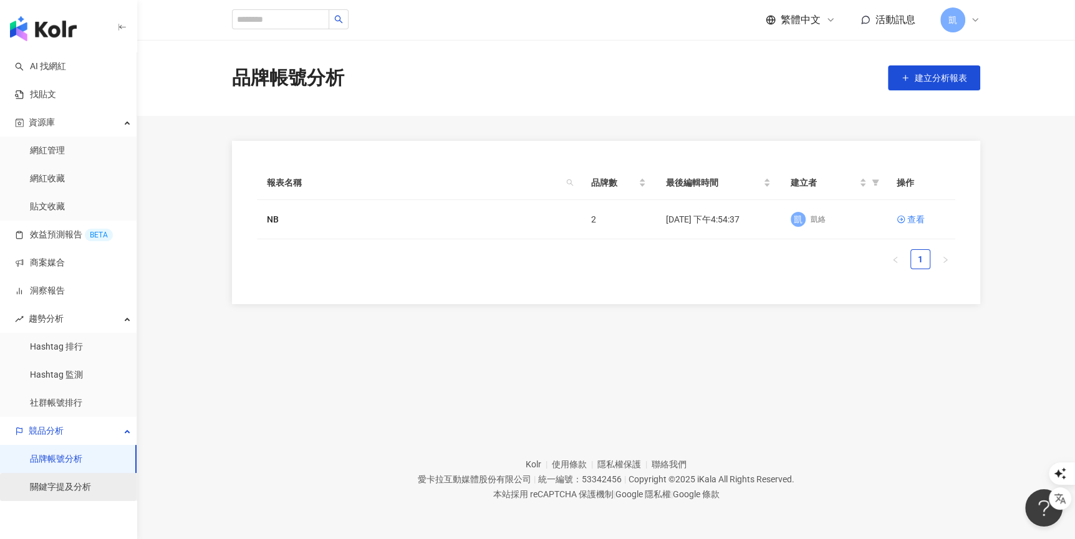
click at [81, 484] on link "關鍵字提及分析" at bounding box center [60, 487] width 61 height 12
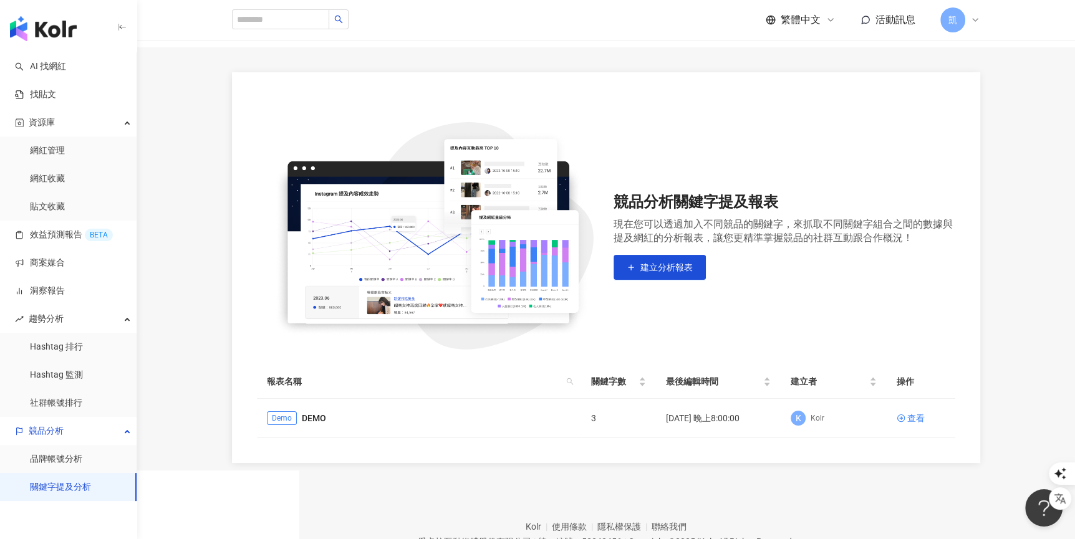
scroll to position [91, 0]
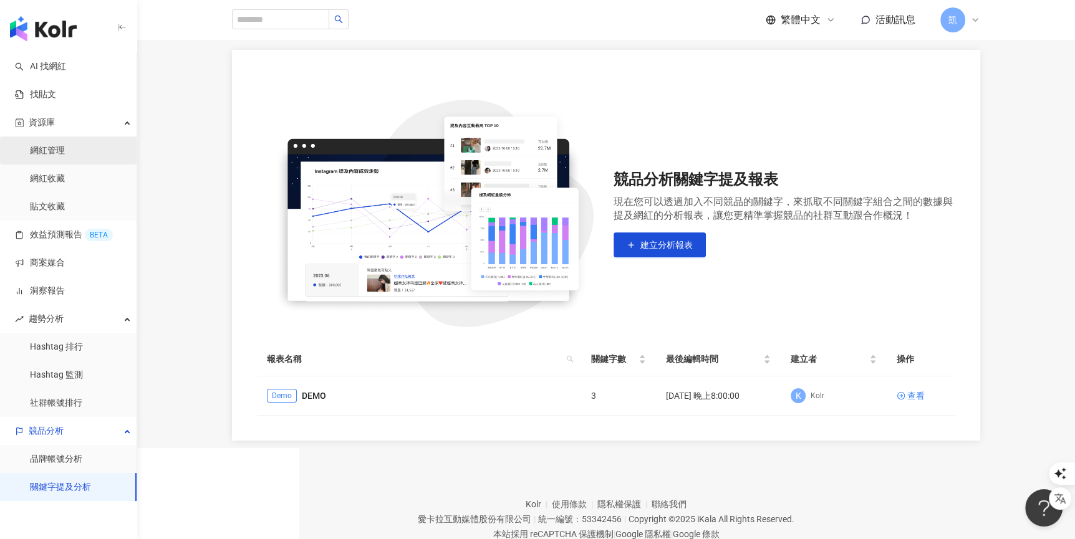
click at [62, 154] on link "網紅管理" at bounding box center [47, 151] width 35 height 12
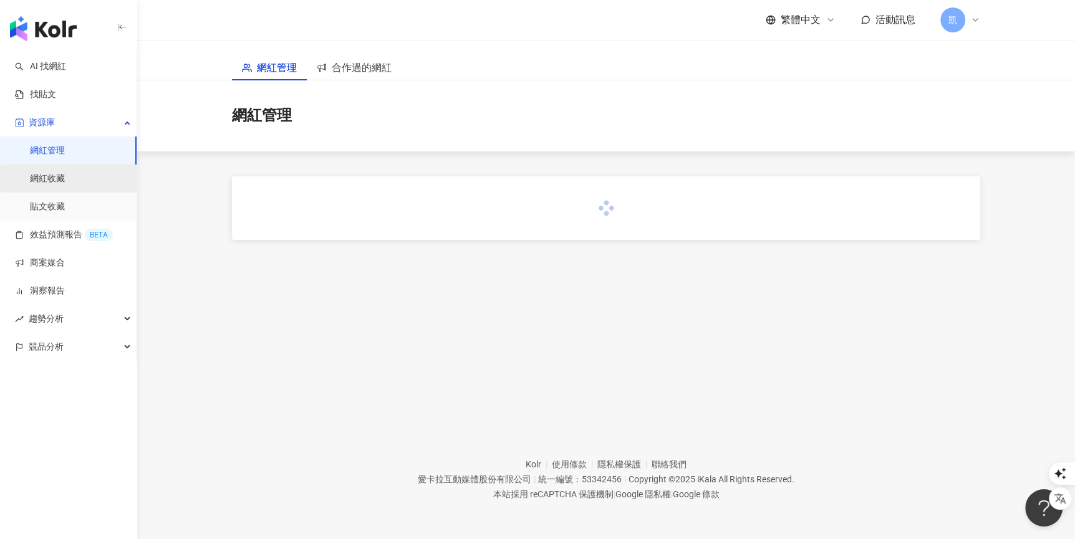
click at [56, 175] on link "網紅收藏" at bounding box center [47, 179] width 35 height 12
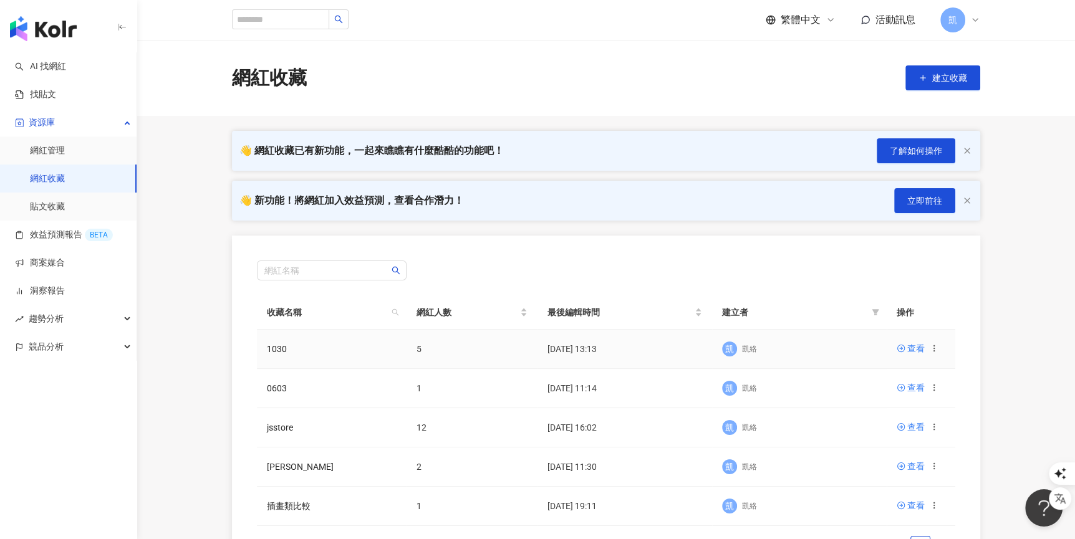
scroll to position [188, 0]
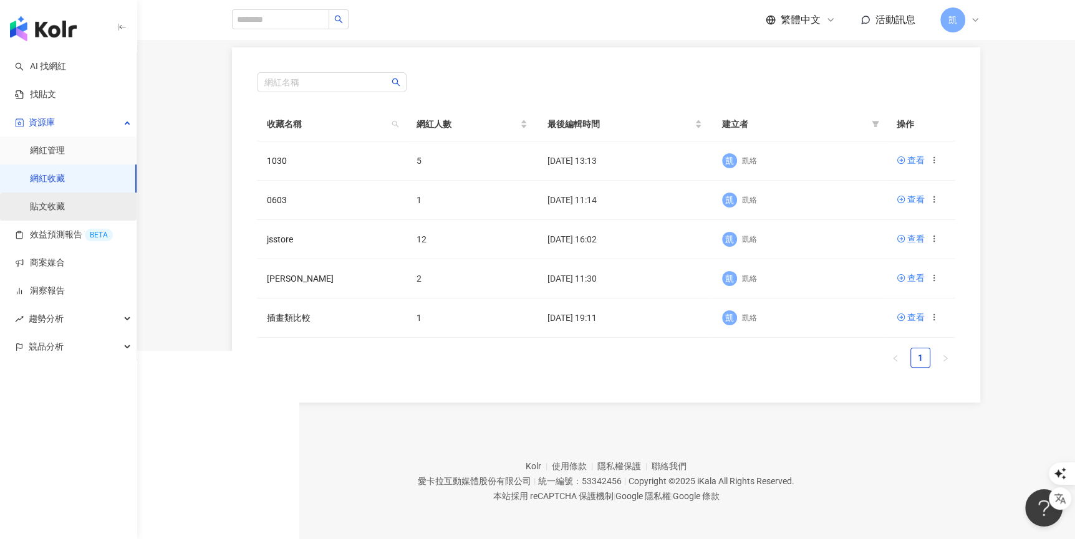
click at [65, 201] on link "貼文收藏" at bounding box center [47, 207] width 35 height 12
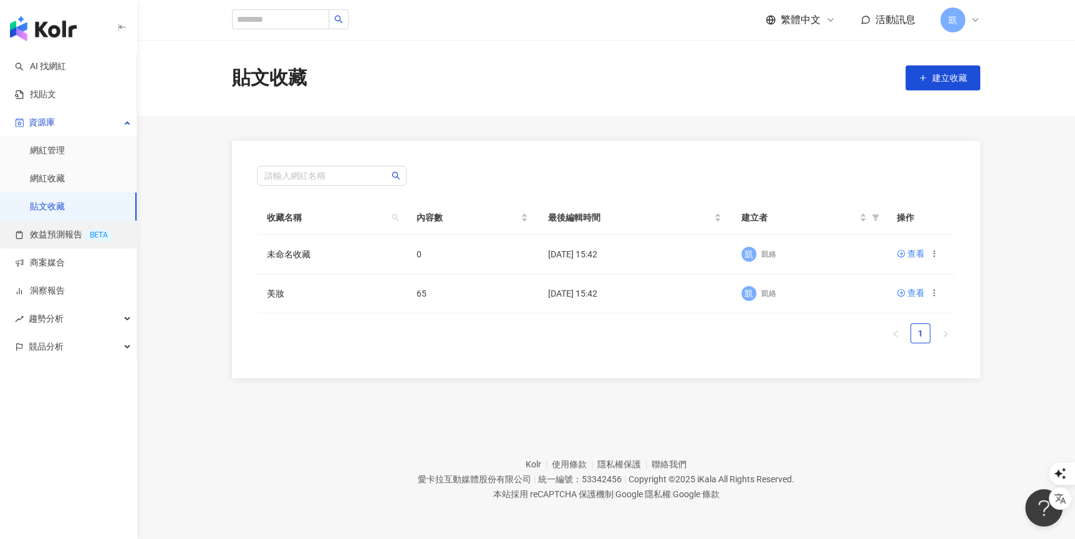
click at [61, 238] on link "效益預測報告 BETA" at bounding box center [64, 235] width 98 height 12
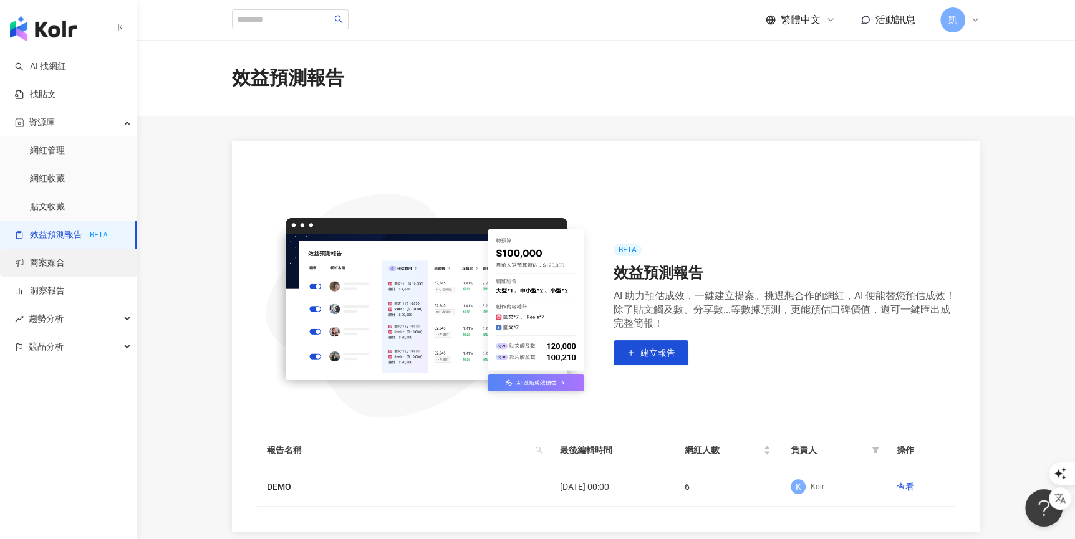
click at [65, 263] on link "商案媒合" at bounding box center [40, 263] width 50 height 12
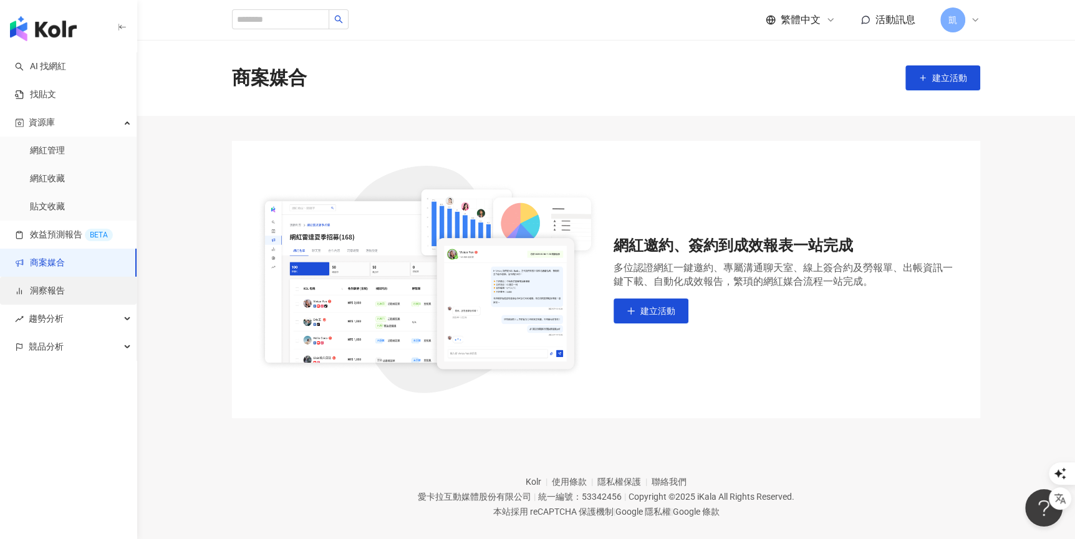
click at [65, 294] on link "洞察報告" at bounding box center [40, 291] width 50 height 12
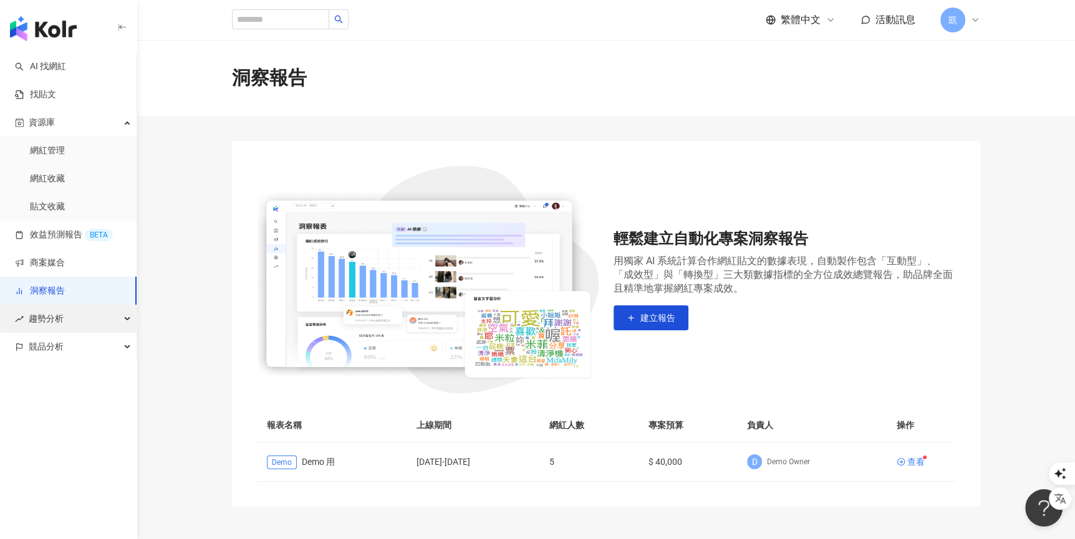
click at [70, 325] on div "趨勢分析" at bounding box center [68, 319] width 137 height 28
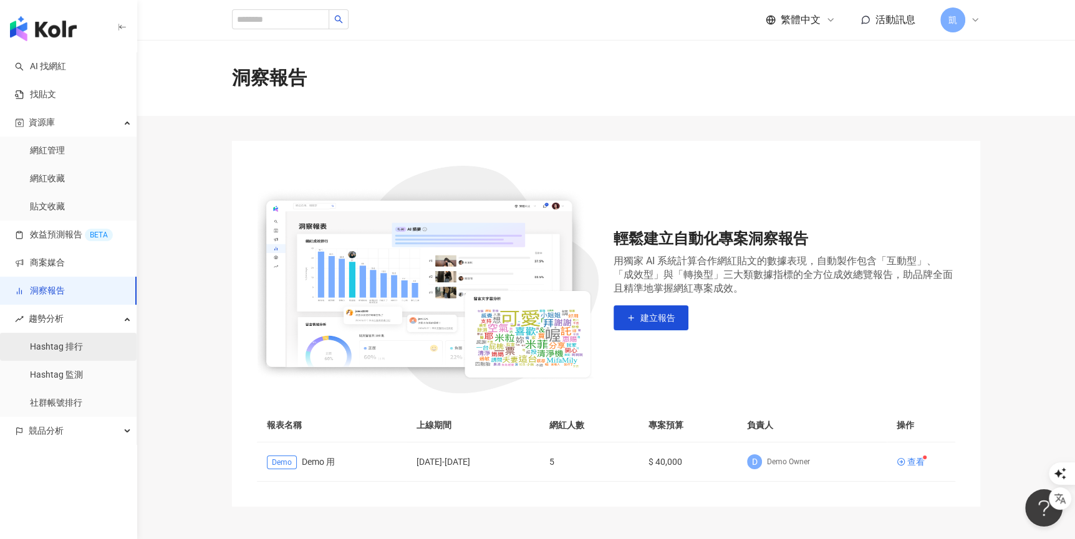
click at [74, 348] on link "Hashtag 排行" at bounding box center [56, 347] width 53 height 12
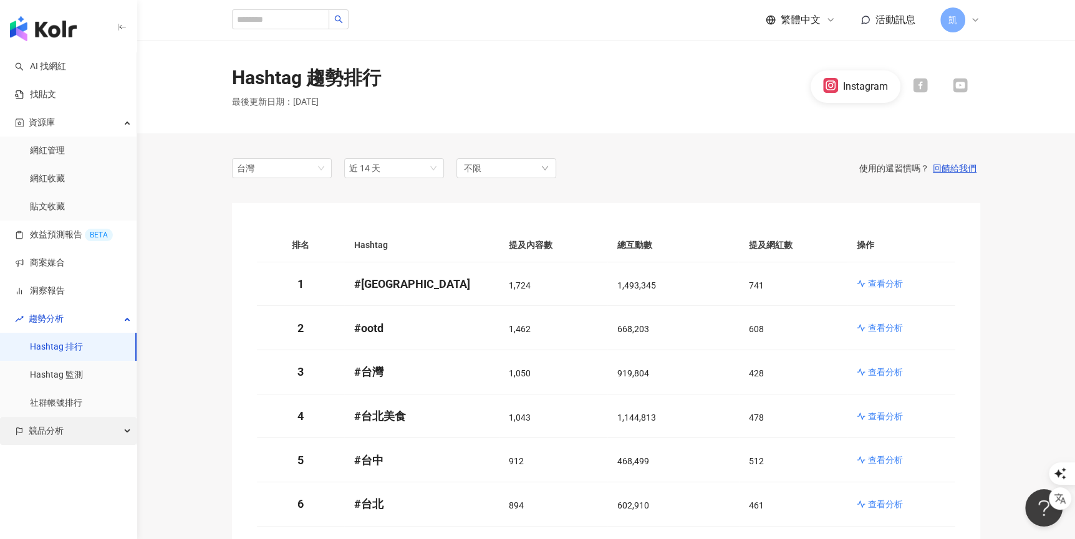
click at [72, 431] on div "競品分析" at bounding box center [68, 431] width 137 height 28
click at [75, 458] on link "品牌帳號分析" at bounding box center [56, 459] width 52 height 12
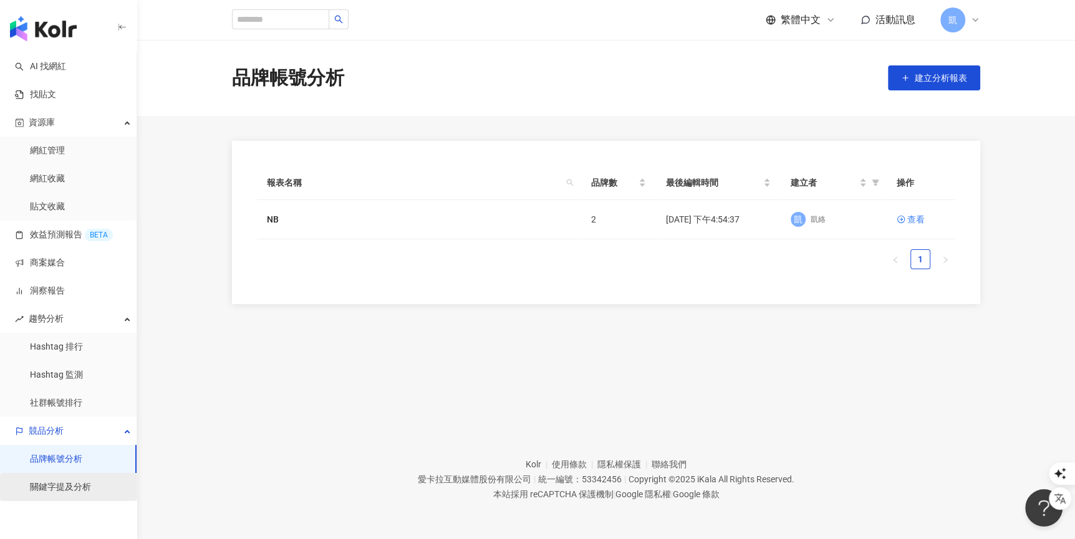
click at [66, 486] on link "關鍵字提及分析" at bounding box center [60, 487] width 61 height 12
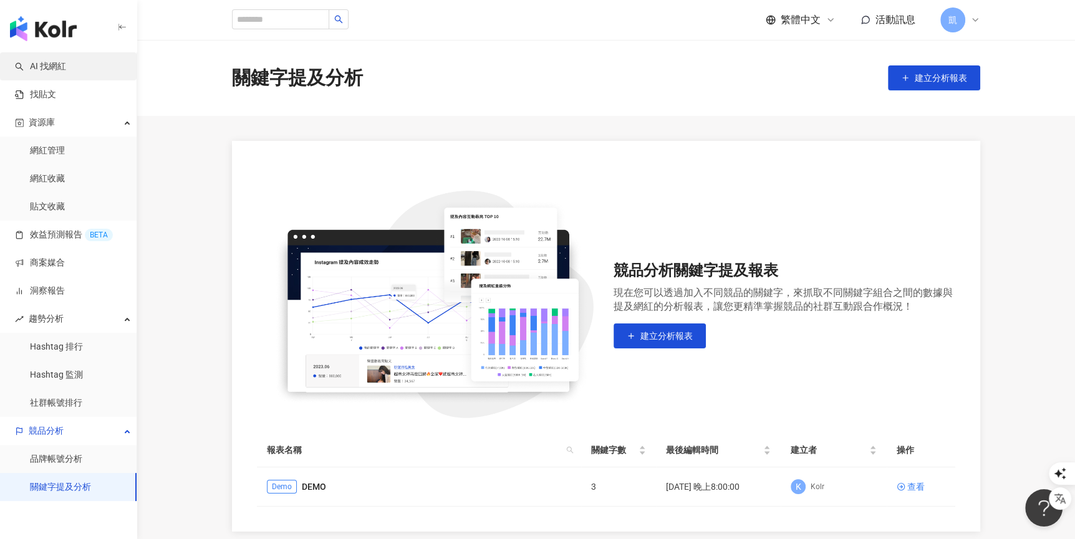
click at [59, 65] on link "AI 找網紅" at bounding box center [40, 66] width 51 height 12
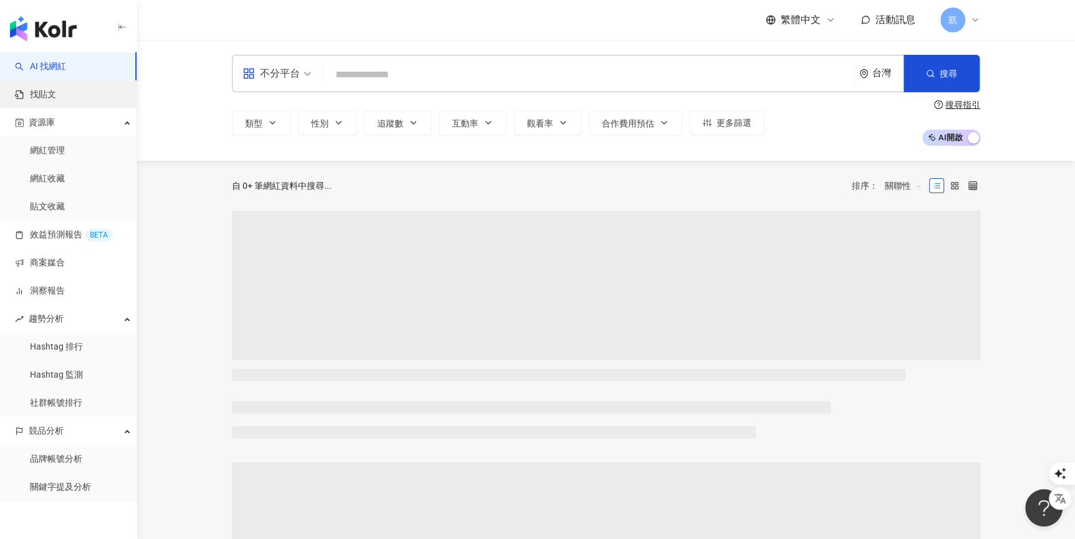
click at [56, 89] on link "找貼文" at bounding box center [35, 95] width 41 height 12
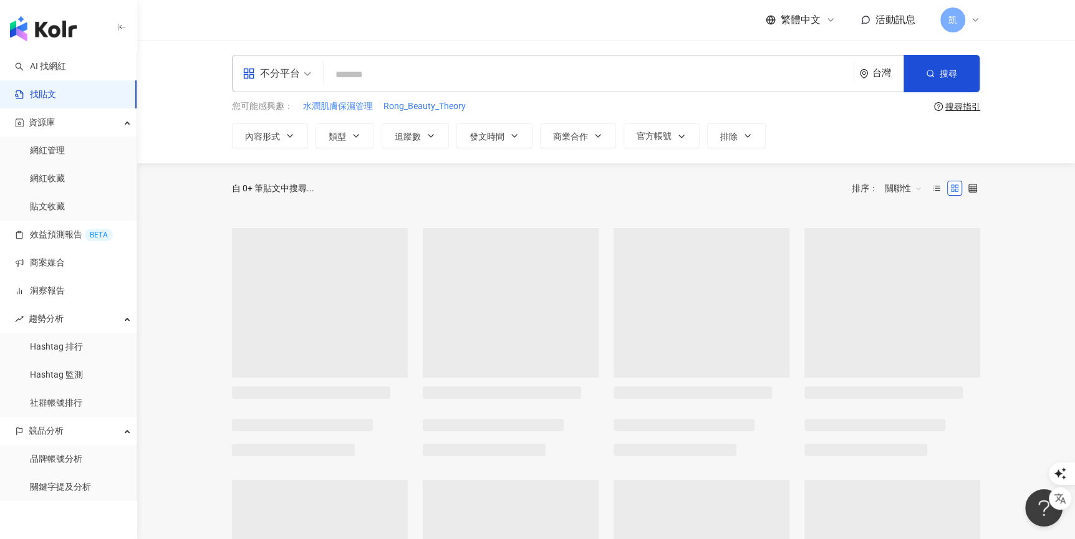
click at [962, 21] on span "凱" at bounding box center [952, 19] width 25 height 25
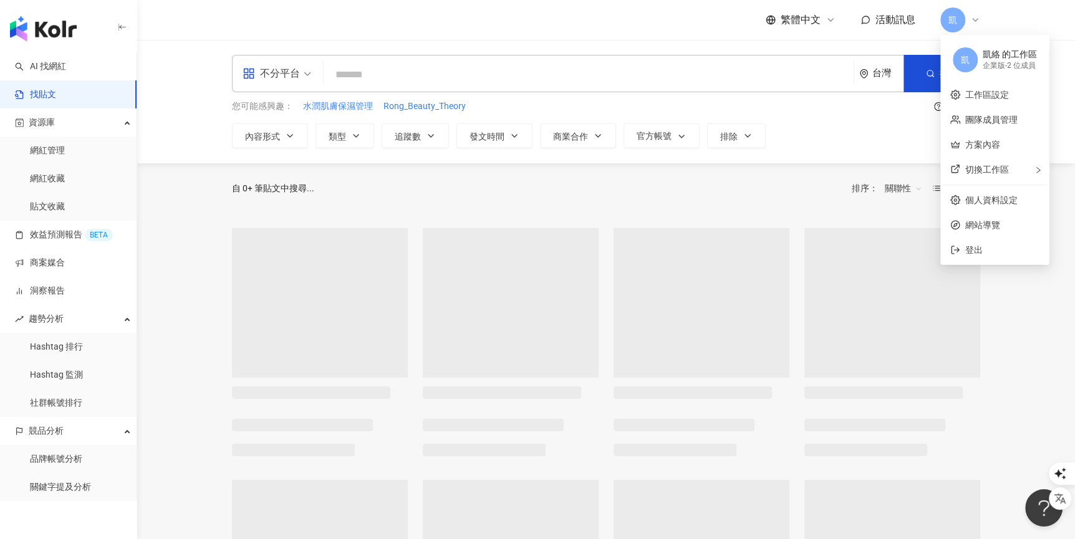
click at [895, 21] on span "活動訊息" at bounding box center [895, 20] width 40 height 12
